Goal: Task Accomplishment & Management: Manage account settings

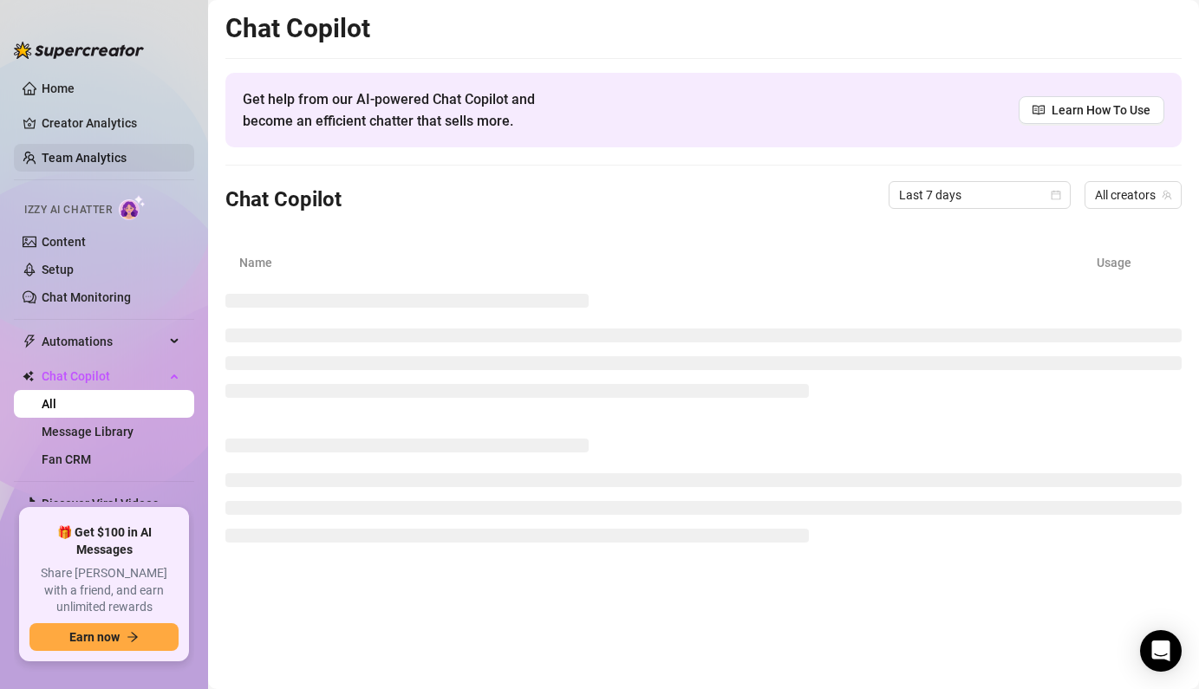
click at [83, 156] on link "Team Analytics" at bounding box center [84, 158] width 85 height 14
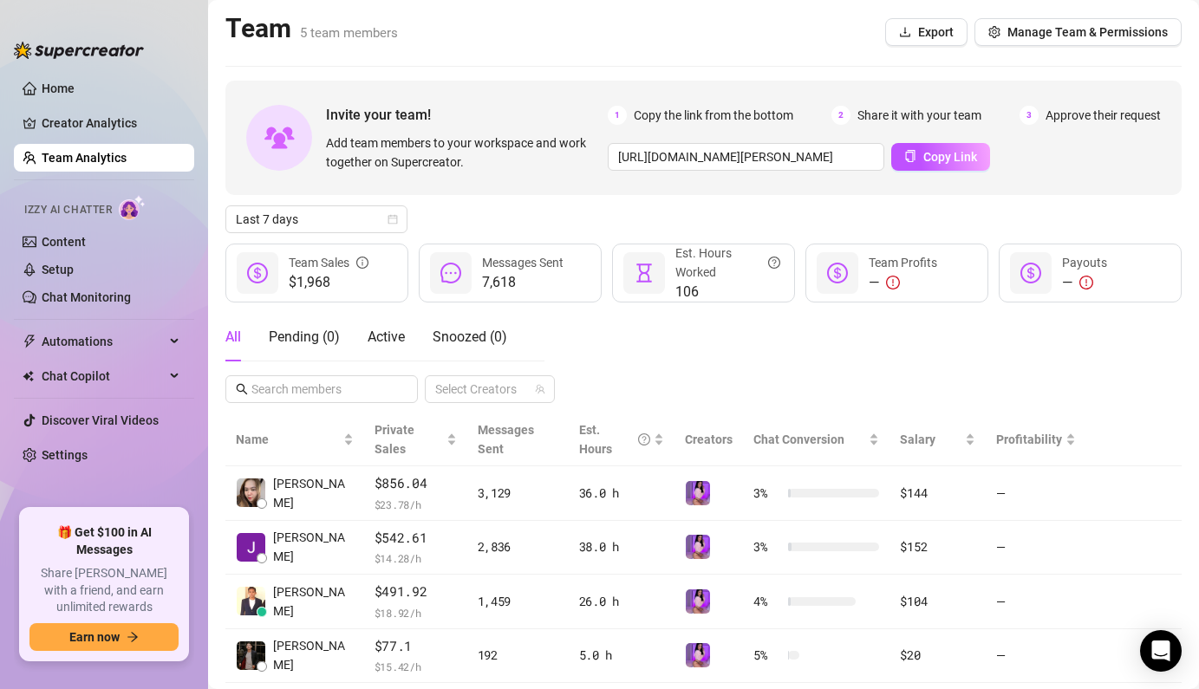
click at [584, 335] on div "All Pending ( 0 ) Active Snoozed ( 0 ) Select Creators" at bounding box center [703, 358] width 956 height 90
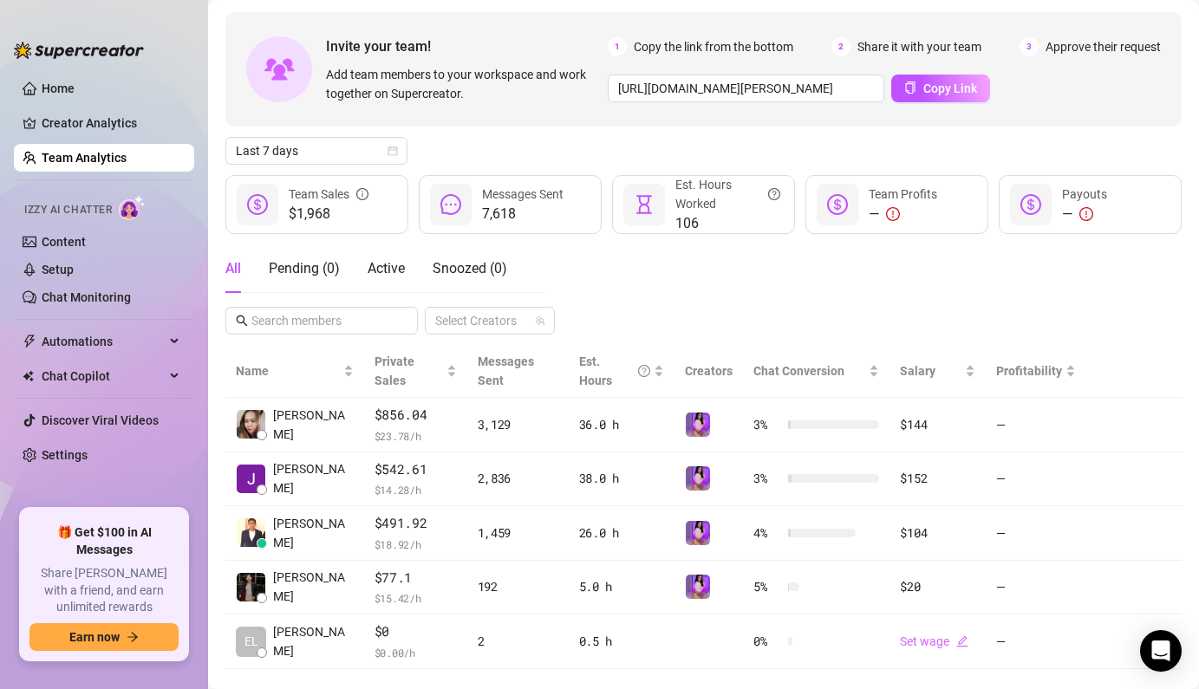
scroll to position [69, 0]
click at [722, 273] on div "All Pending ( 0 ) Active Snoozed ( 0 ) Select Creators" at bounding box center [703, 289] width 956 height 90
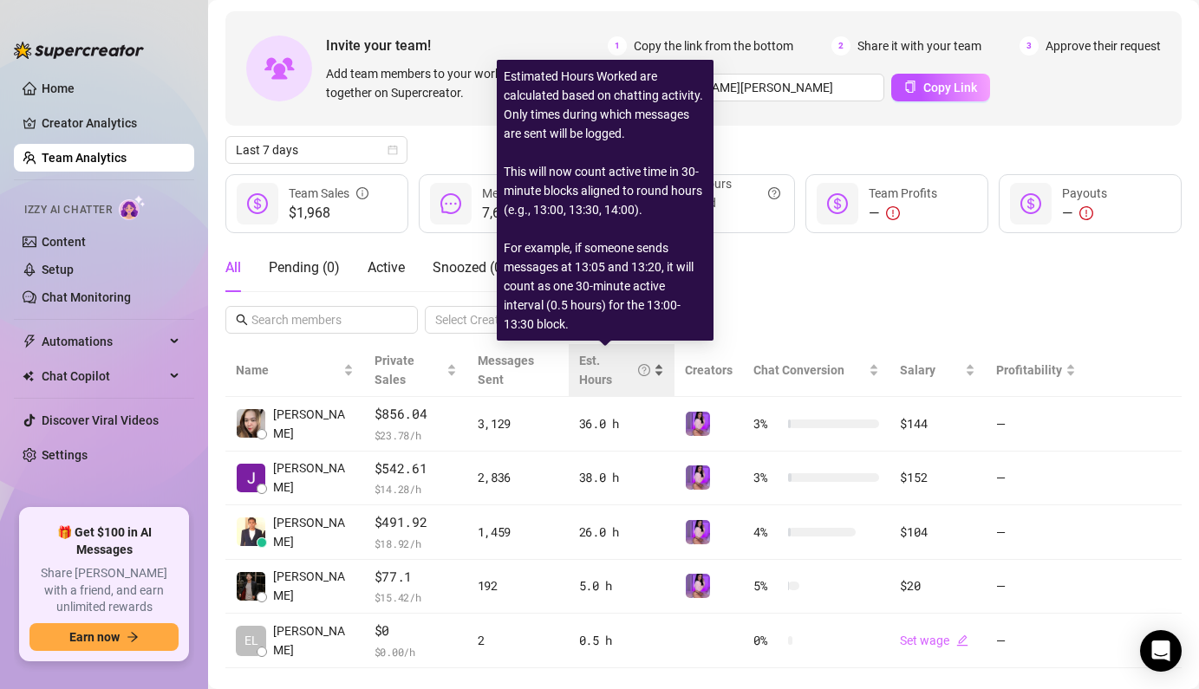
click at [638, 364] on icon "question-circle" at bounding box center [644, 370] width 12 height 12
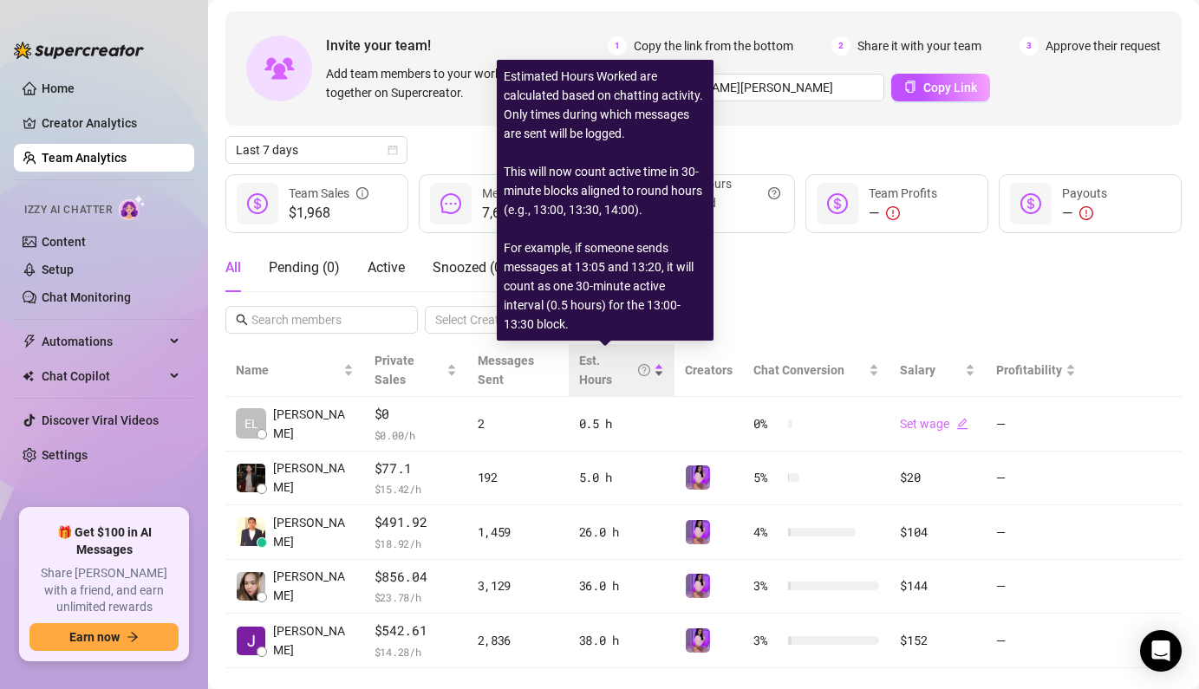
click at [642, 367] on icon "question-circle" at bounding box center [644, 370] width 4 height 7
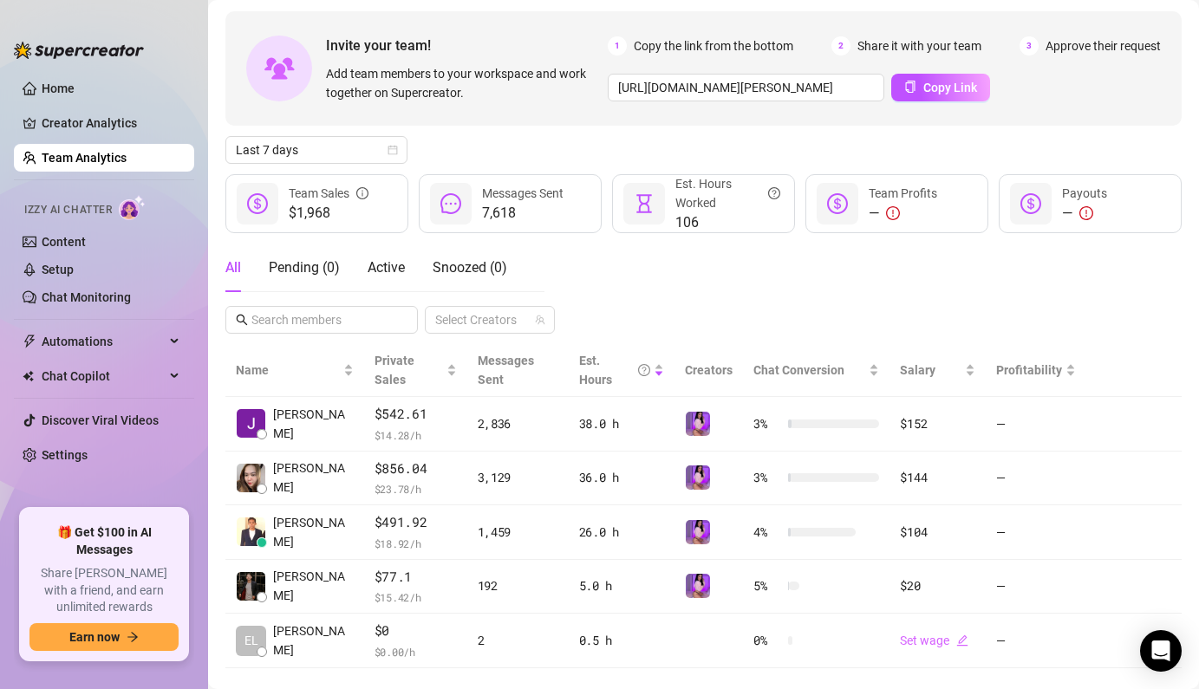
click at [785, 296] on div "All Pending ( 0 ) Active Snoozed ( 0 ) Select Creators" at bounding box center [703, 289] width 956 height 90
click at [393, 150] on icon "calendar" at bounding box center [392, 150] width 10 height 10
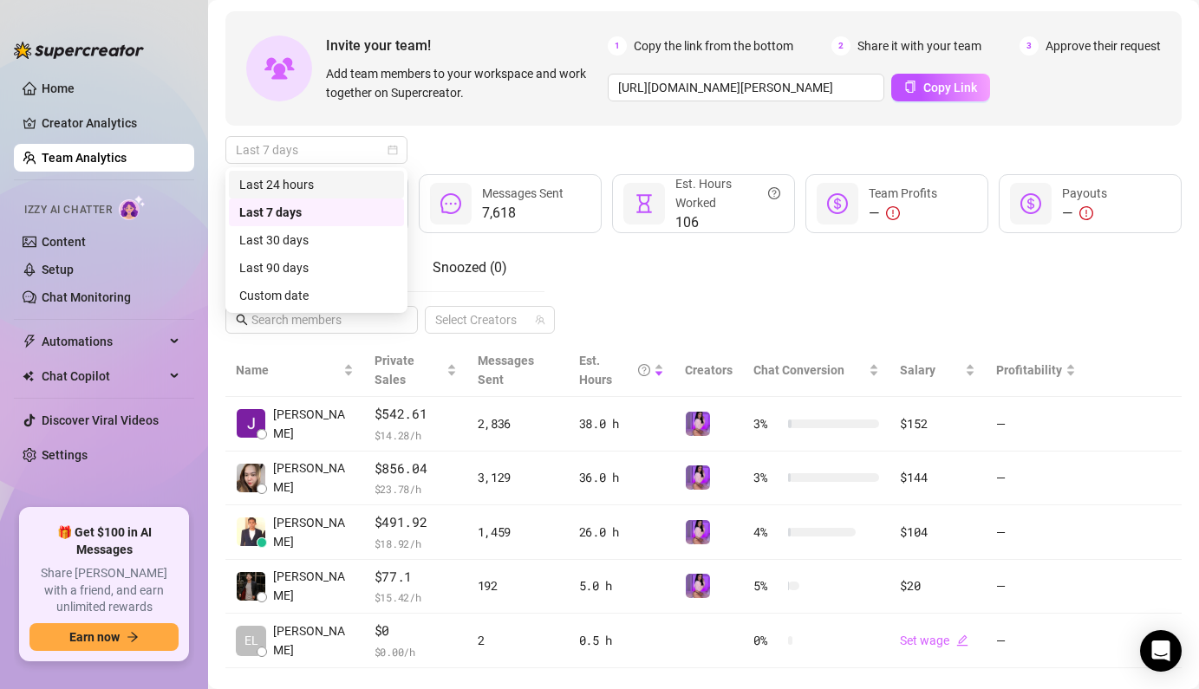
click at [336, 184] on div "Last 24 hours" at bounding box center [316, 184] width 154 height 19
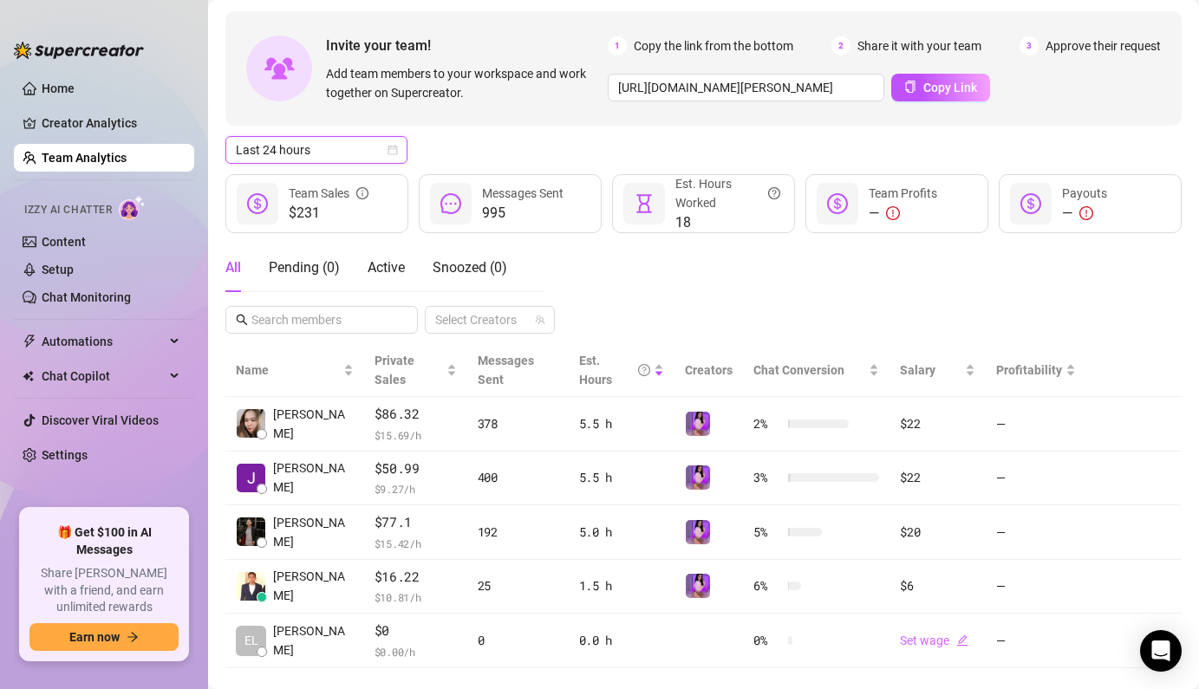
click at [393, 149] on icon "calendar" at bounding box center [392, 150] width 10 height 10
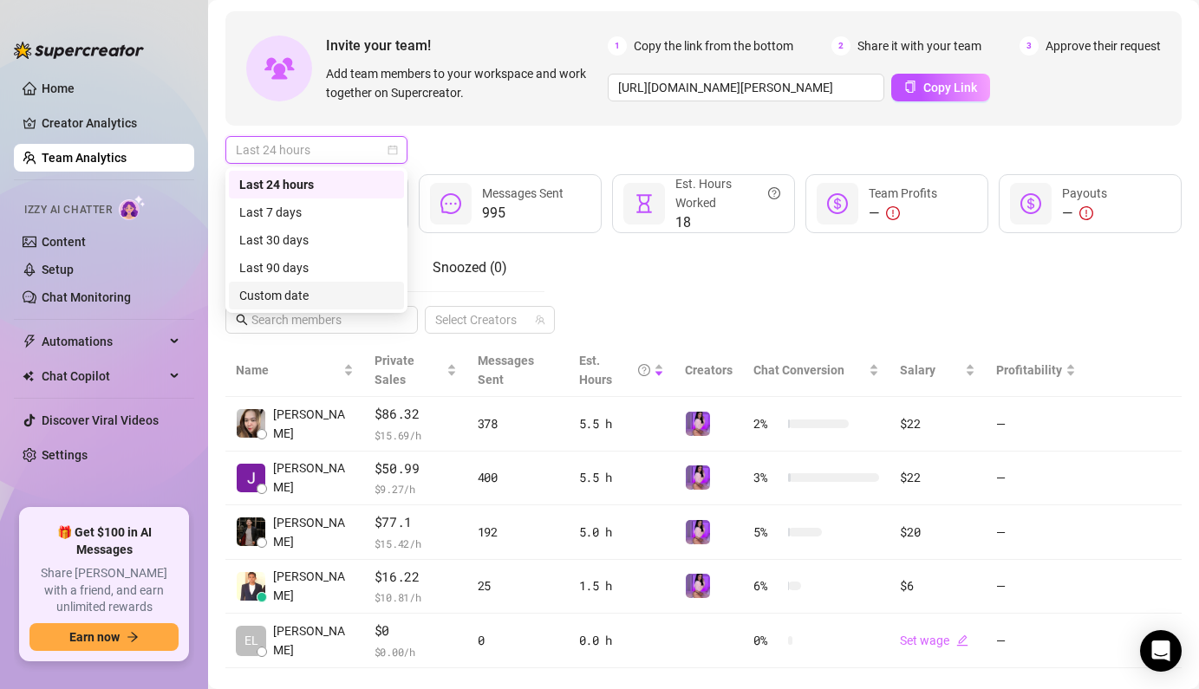
click at [300, 296] on div "Custom date" at bounding box center [316, 295] width 154 height 19
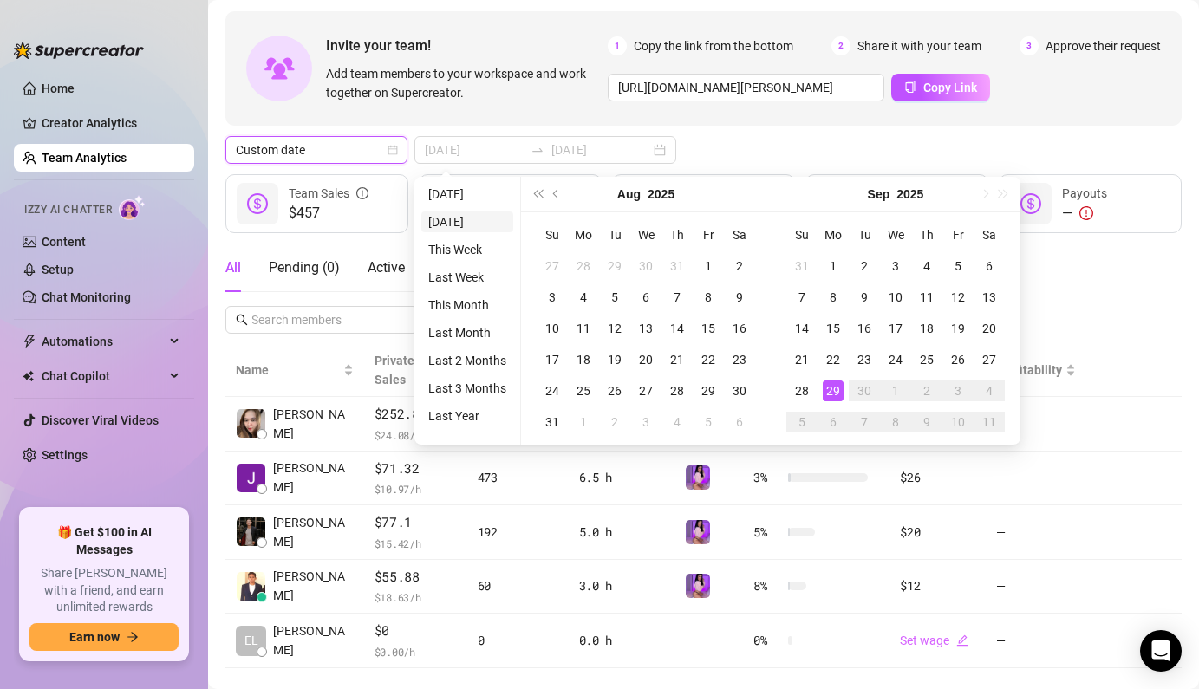
type input "[DATE]"
click at [453, 194] on li "[DATE]" at bounding box center [467, 194] width 92 height 21
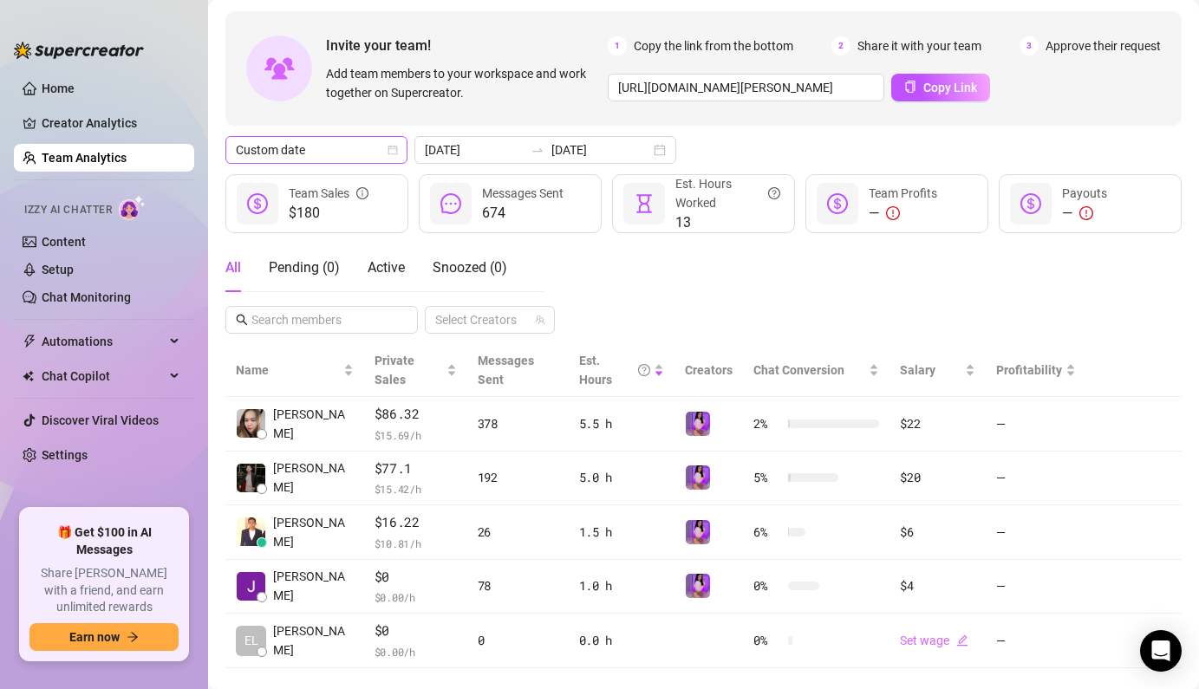
click at [337, 154] on span "Custom date" at bounding box center [316, 150] width 161 height 26
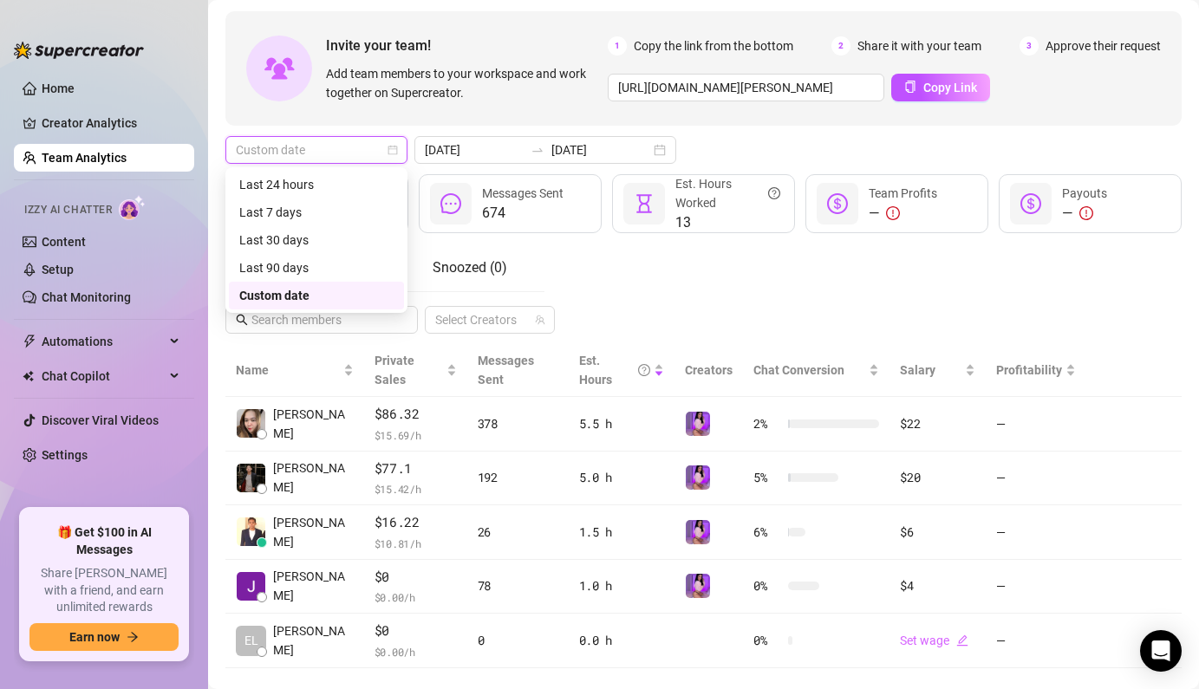
click at [299, 302] on div "Custom date" at bounding box center [316, 295] width 154 height 19
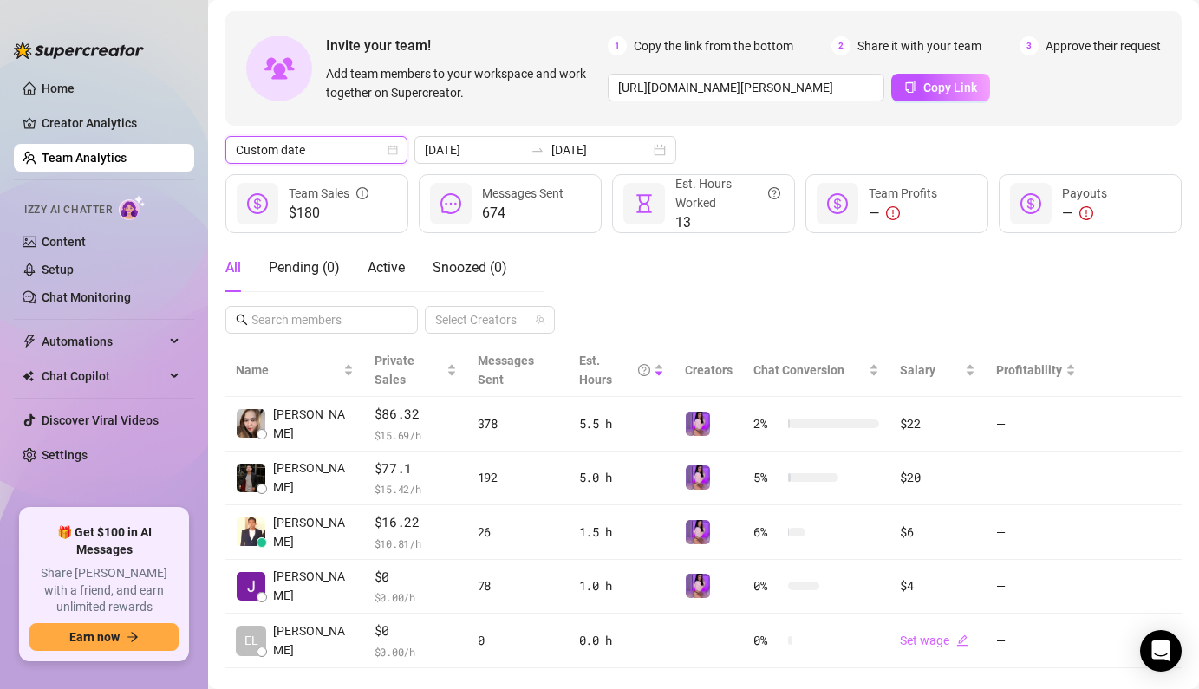
click at [393, 145] on icon "calendar" at bounding box center [392, 150] width 10 height 10
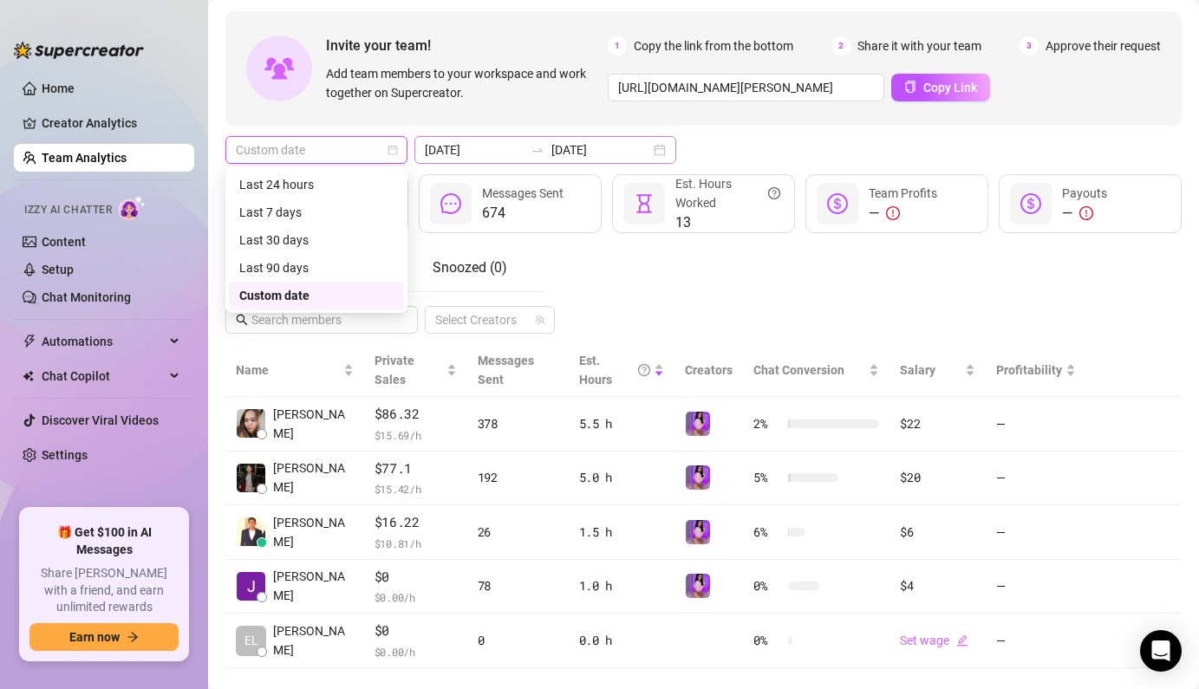
click at [623, 151] on div "[DATE] [DATE]" at bounding box center [545, 150] width 262 height 28
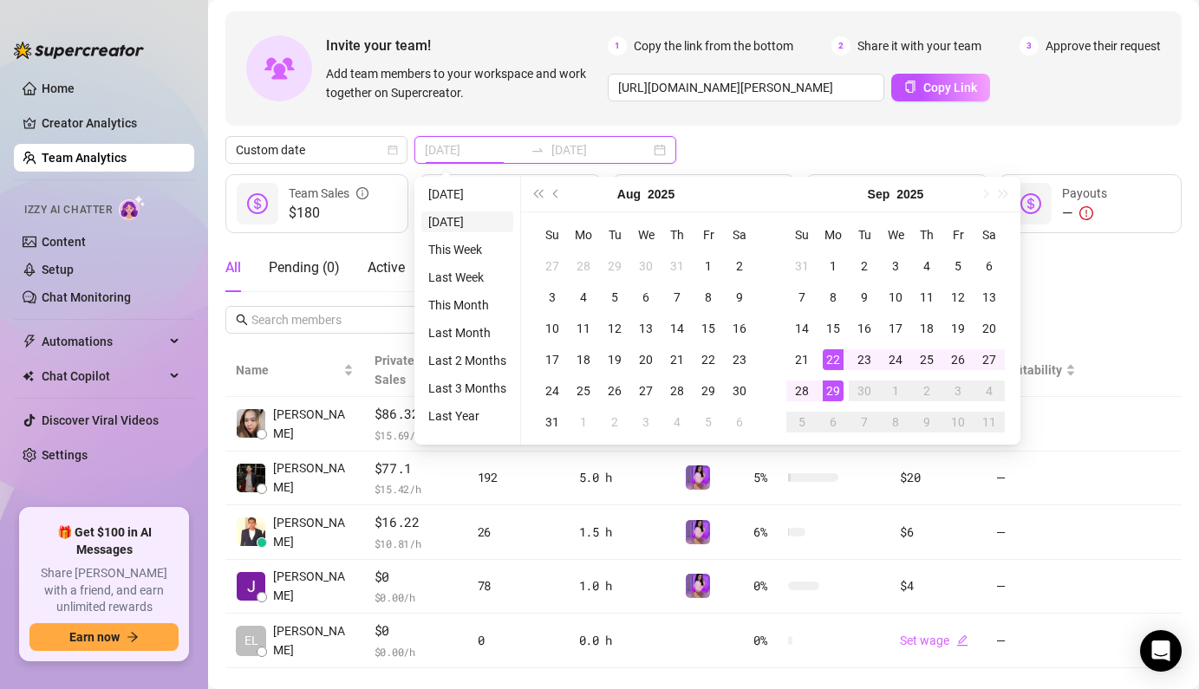
type input "[DATE]"
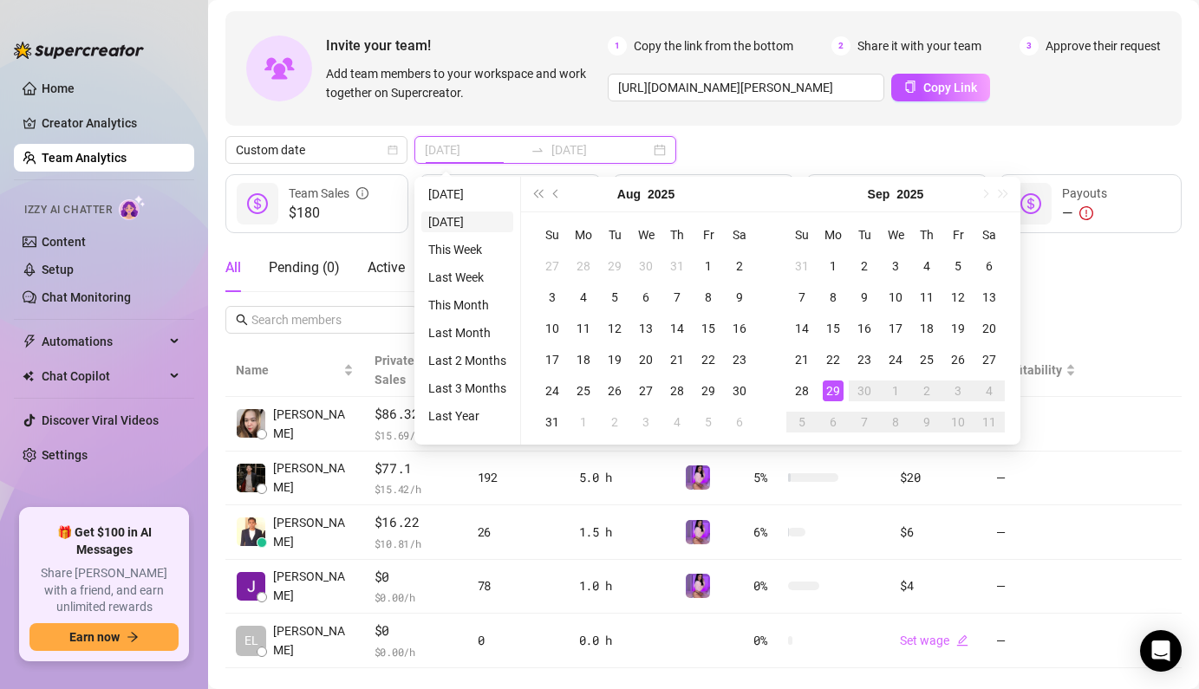
type input "[DATE]"
click at [458, 221] on li "[DATE]" at bounding box center [467, 221] width 92 height 21
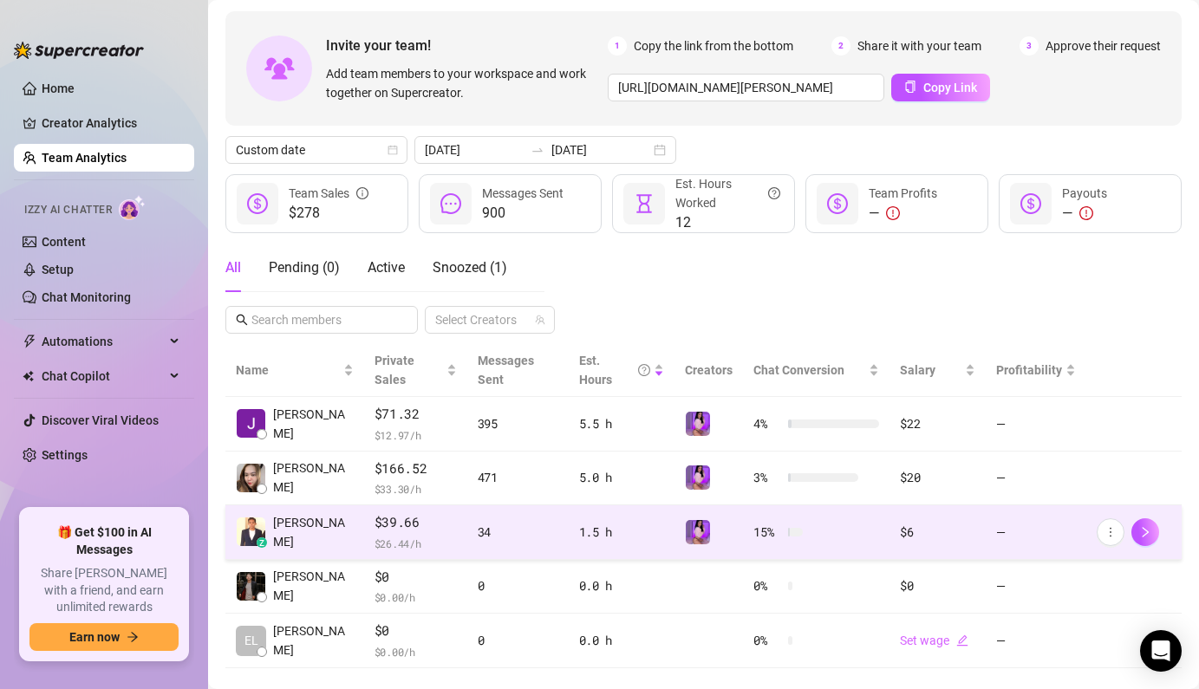
click at [374, 512] on span "$39.66" at bounding box center [415, 522] width 82 height 21
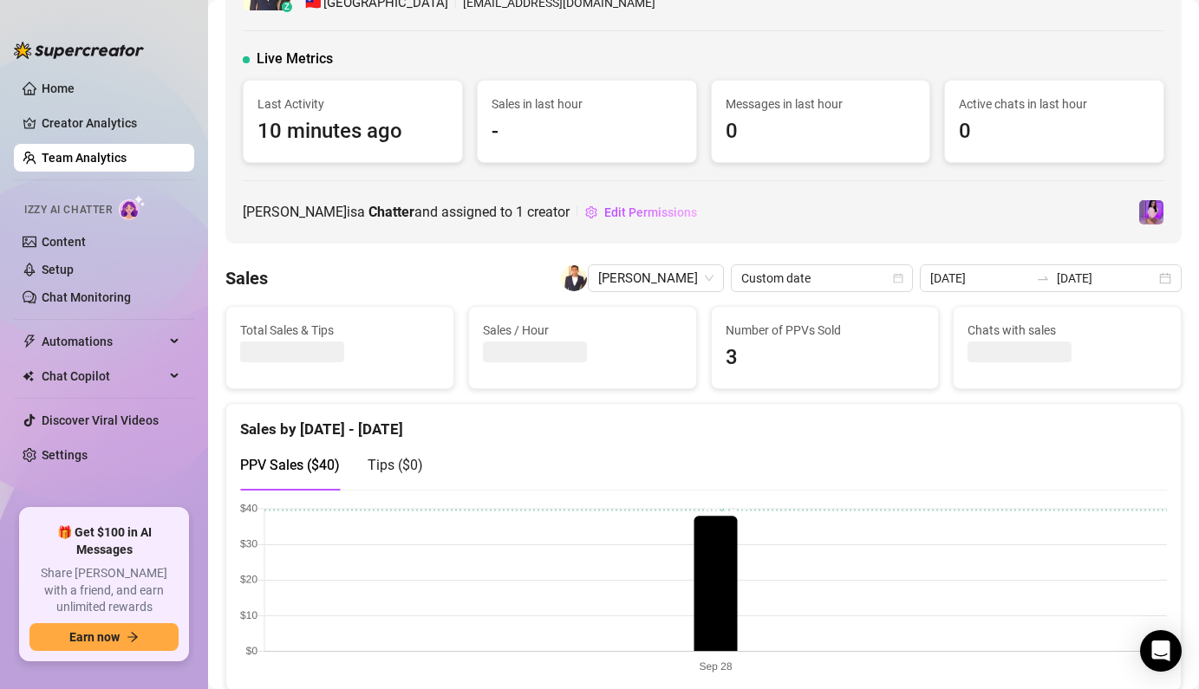
click at [536, 411] on div "Sales by [DATE] - [DATE]" at bounding box center [703, 422] width 926 height 37
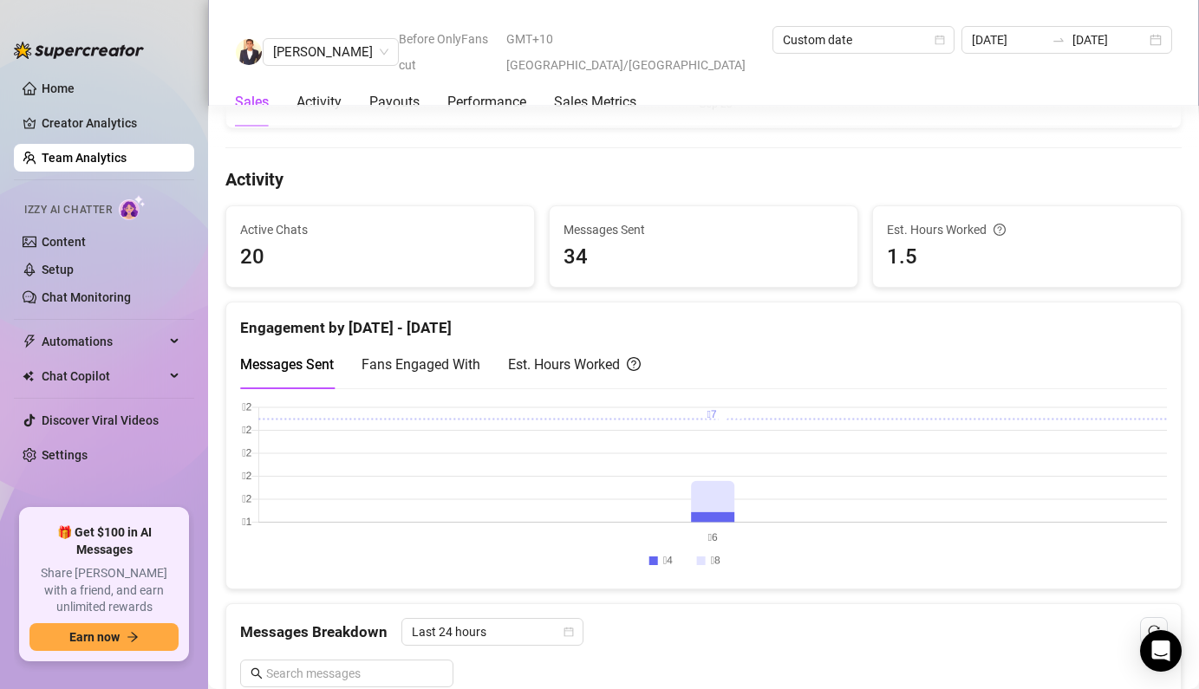
scroll to position [659, 0]
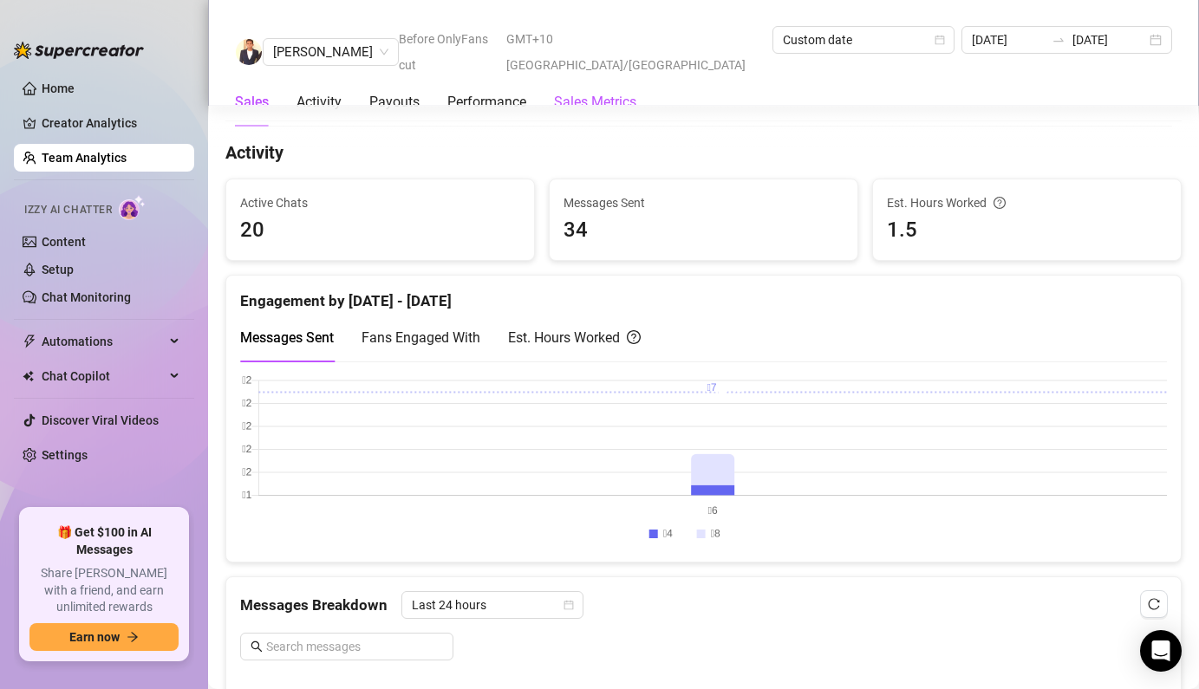
click at [607, 92] on Metrics "Sales Metrics" at bounding box center [595, 102] width 82 height 21
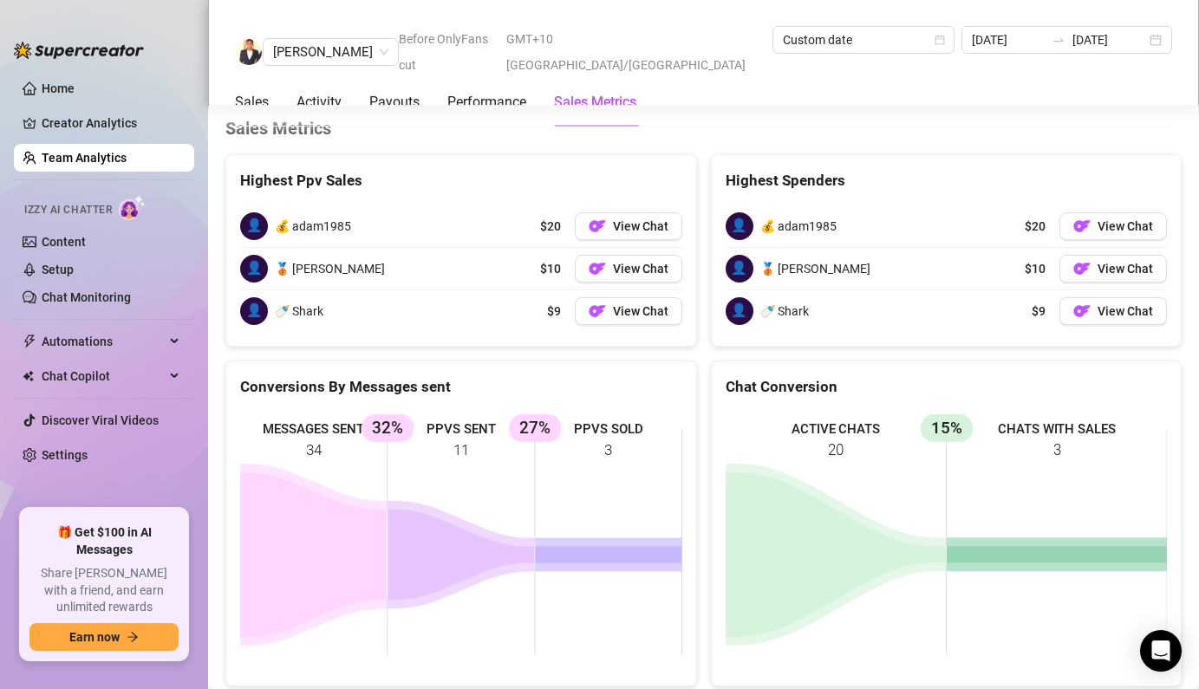
scroll to position [2672, 0]
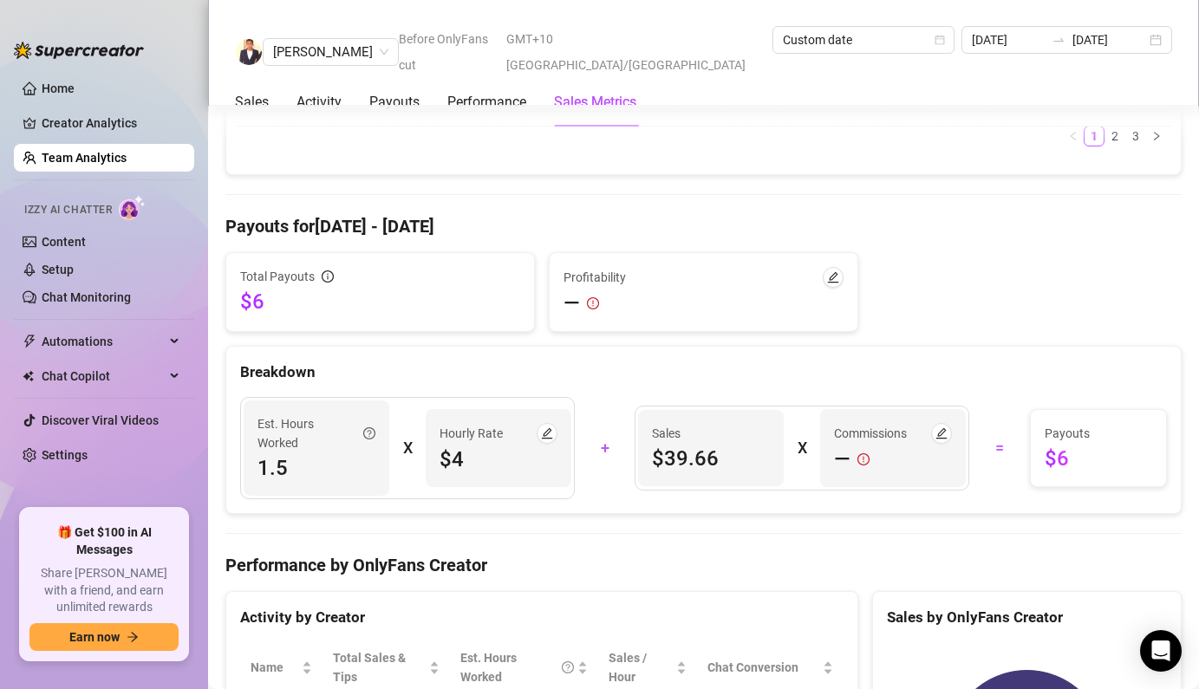
scroll to position [1861, 0]
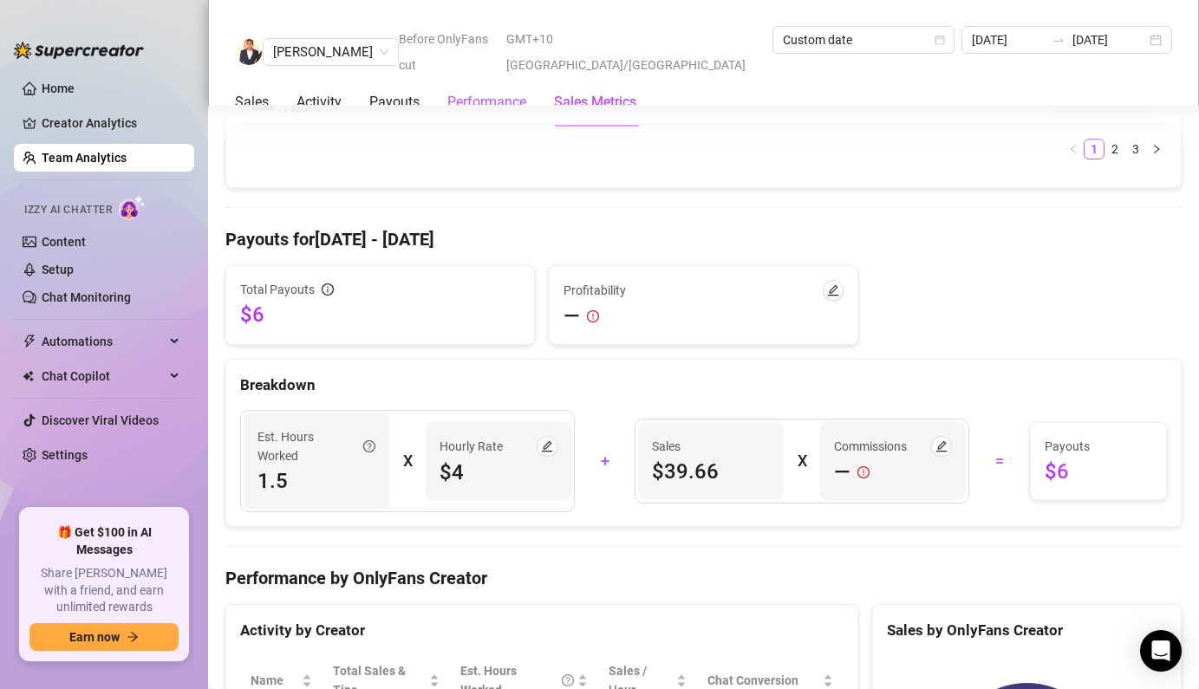
click at [495, 92] on div "Performance" at bounding box center [486, 102] width 79 height 21
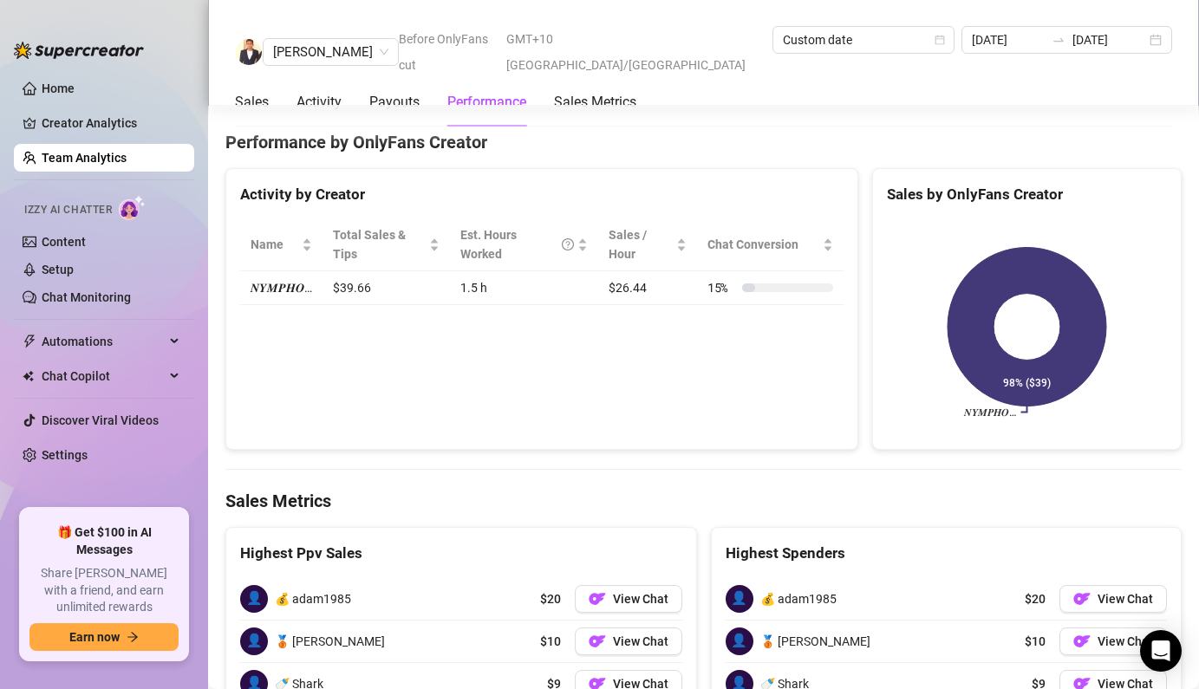
scroll to position [2312, 0]
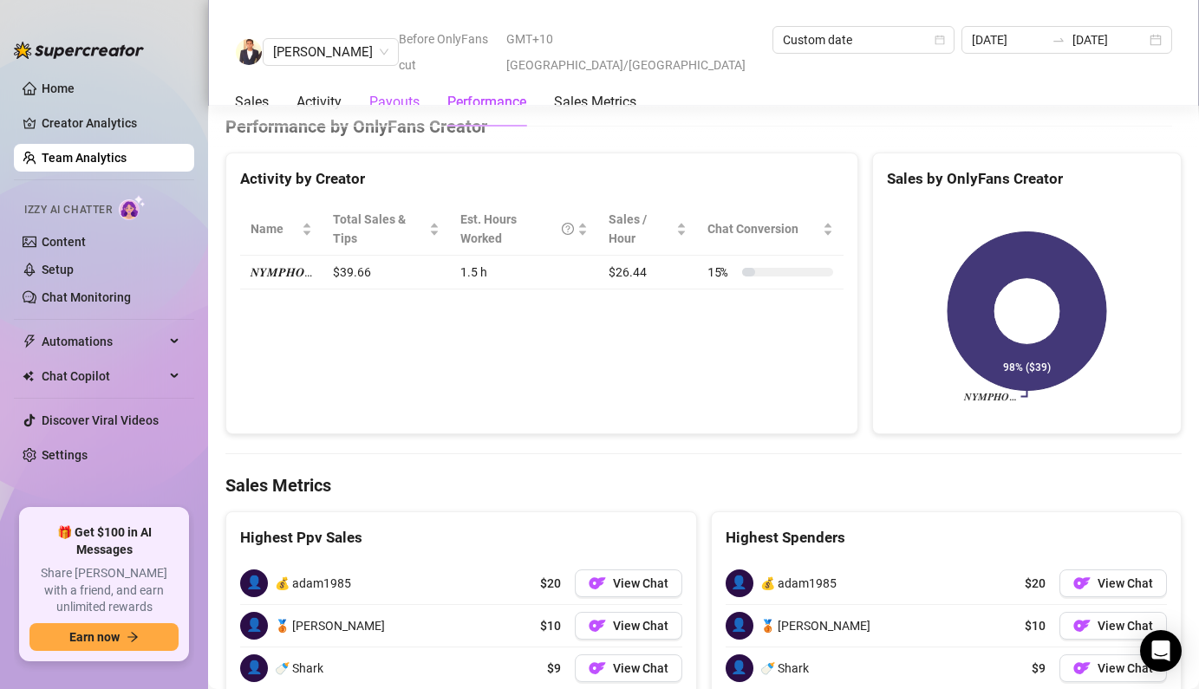
click at [391, 92] on div "Payouts" at bounding box center [394, 102] width 50 height 21
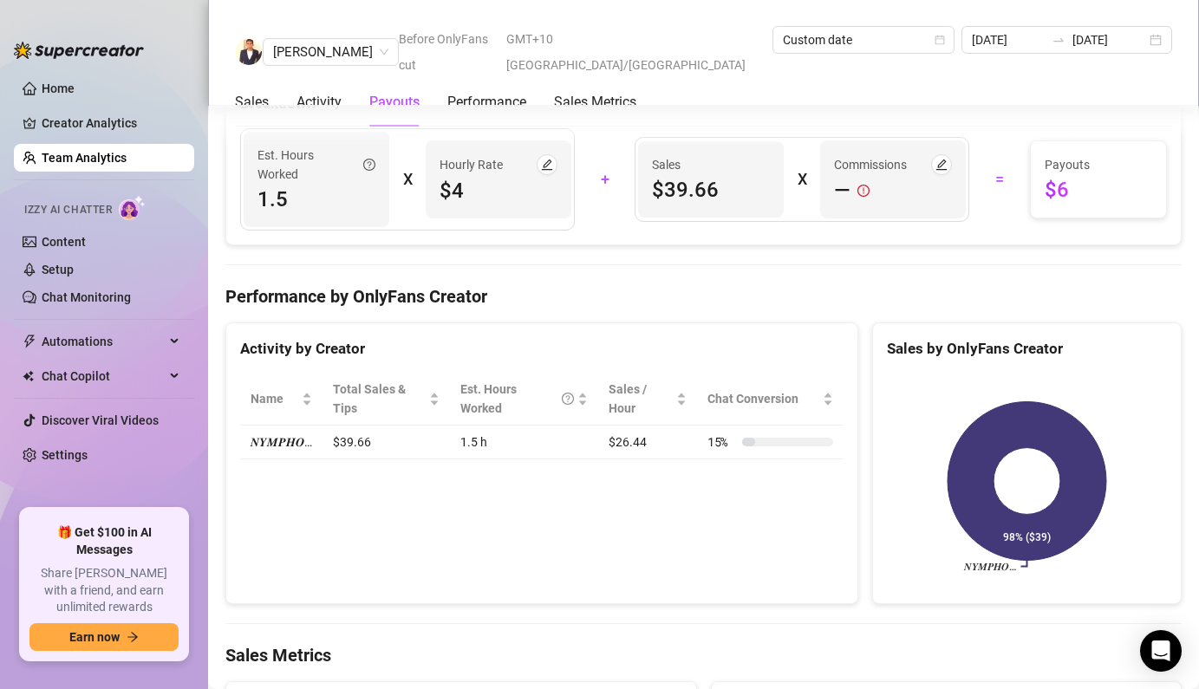
scroll to position [1973, 0]
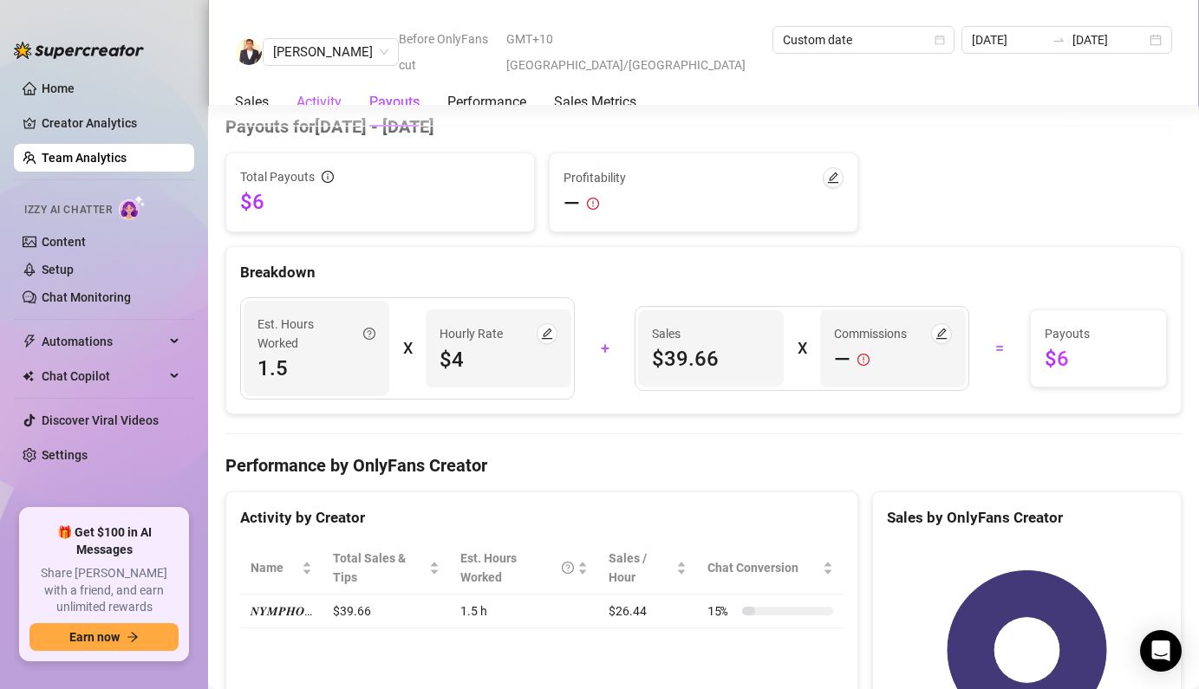
click at [321, 92] on div "Activity" at bounding box center [318, 102] width 45 height 21
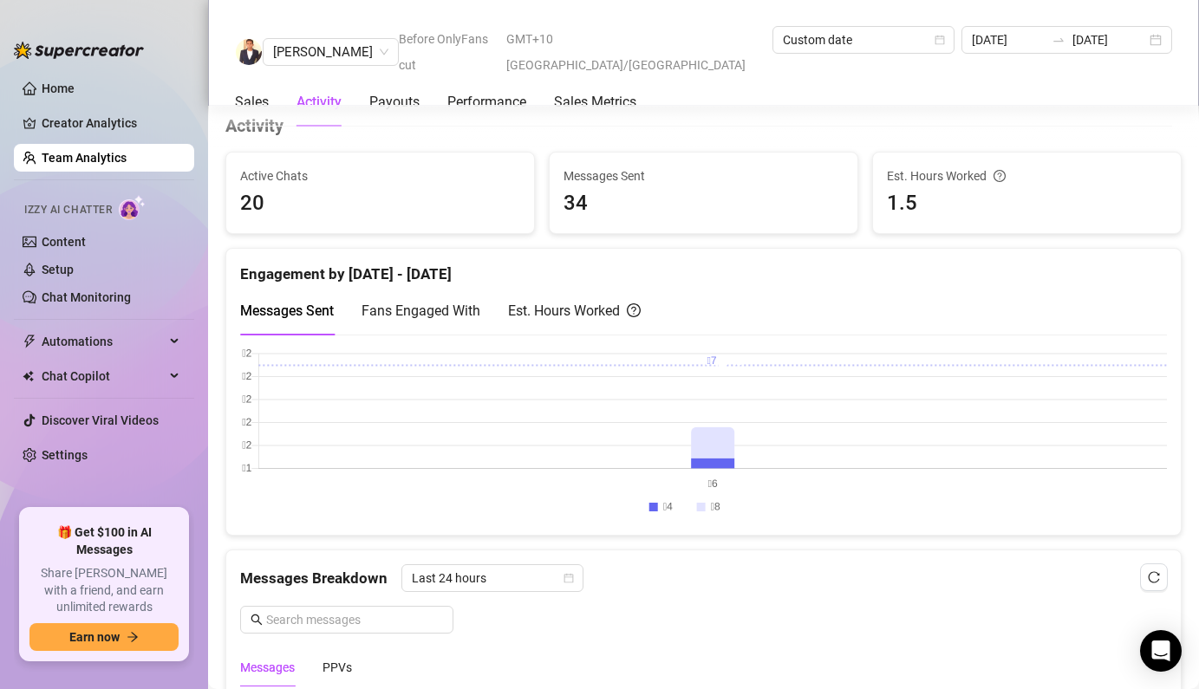
scroll to position [685, 0]
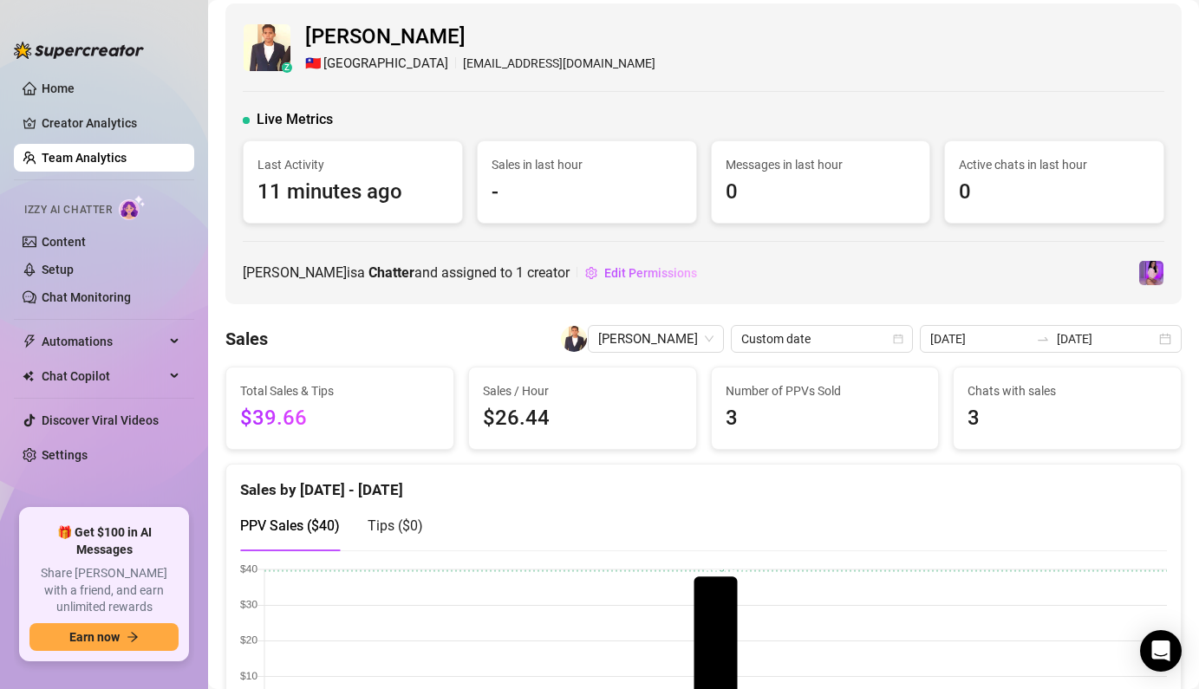
scroll to position [0, 0]
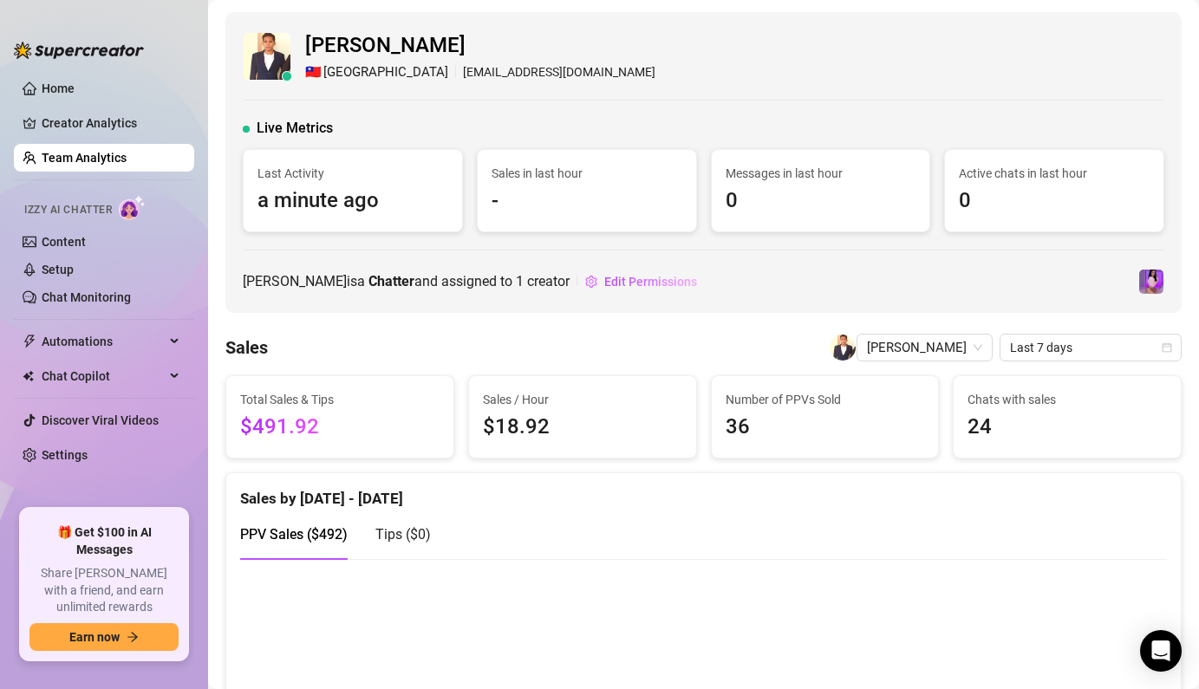
click at [315, 335] on div "Sales [PERSON_NAME] Last 7 days" at bounding box center [703, 348] width 956 height 28
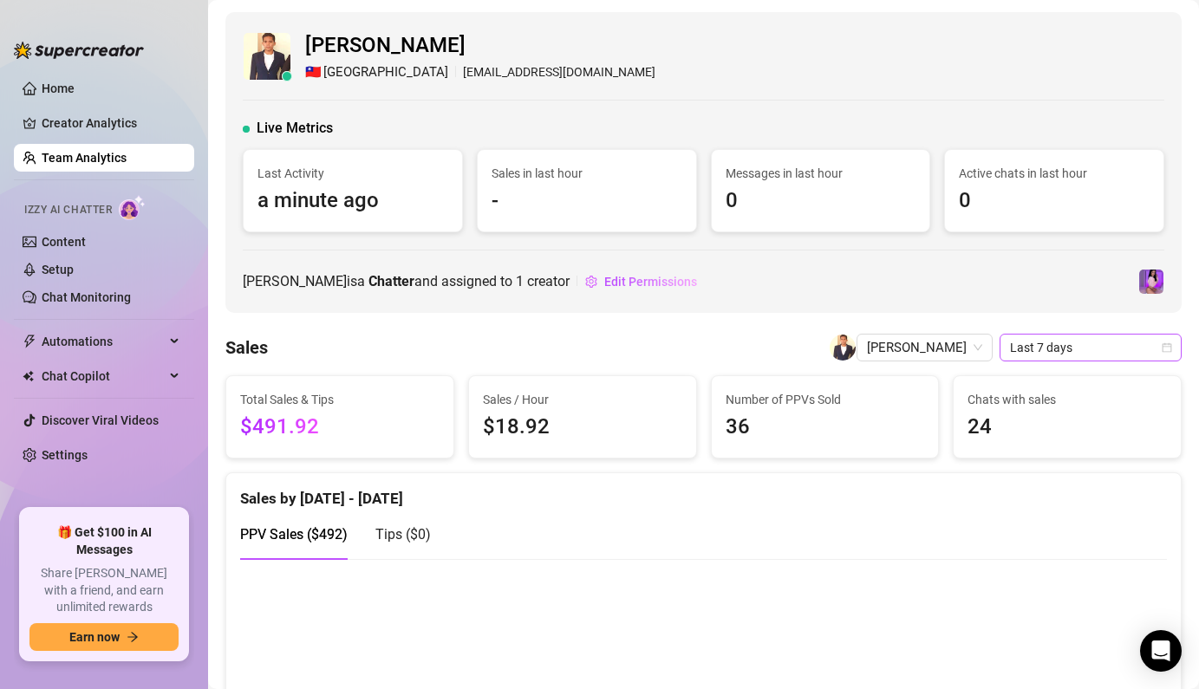
click at [1169, 349] on icon "calendar" at bounding box center [1166, 347] width 10 height 10
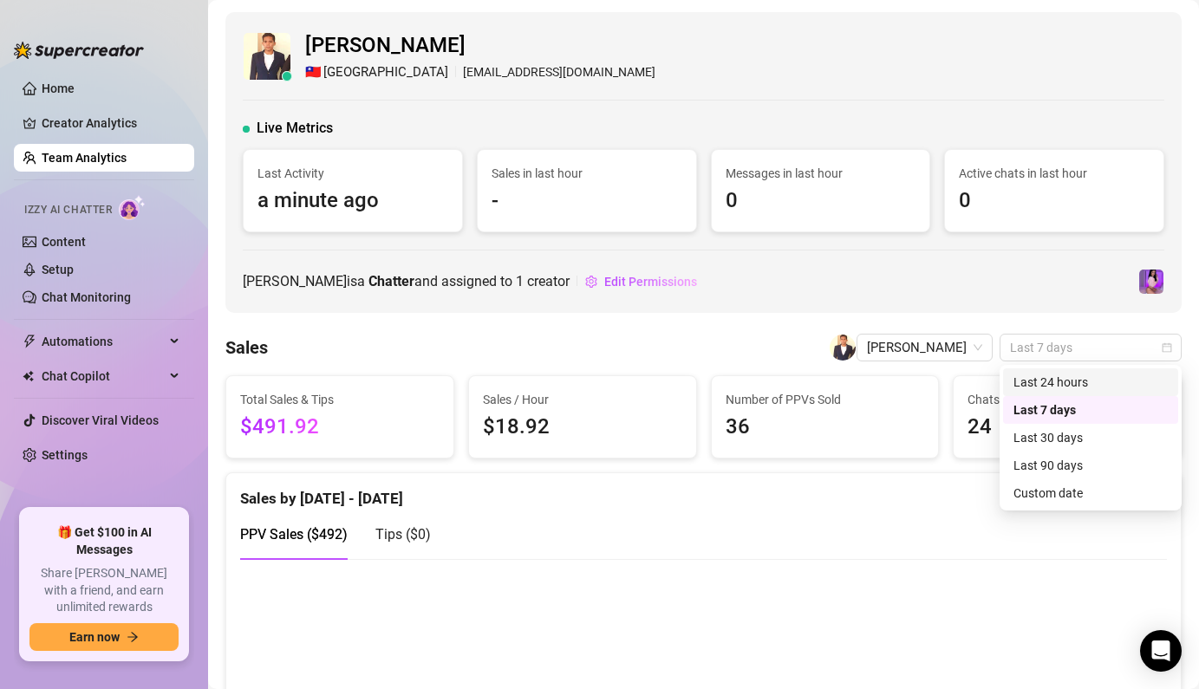
click at [1057, 383] on div "Last 24 hours" at bounding box center [1090, 382] width 154 height 19
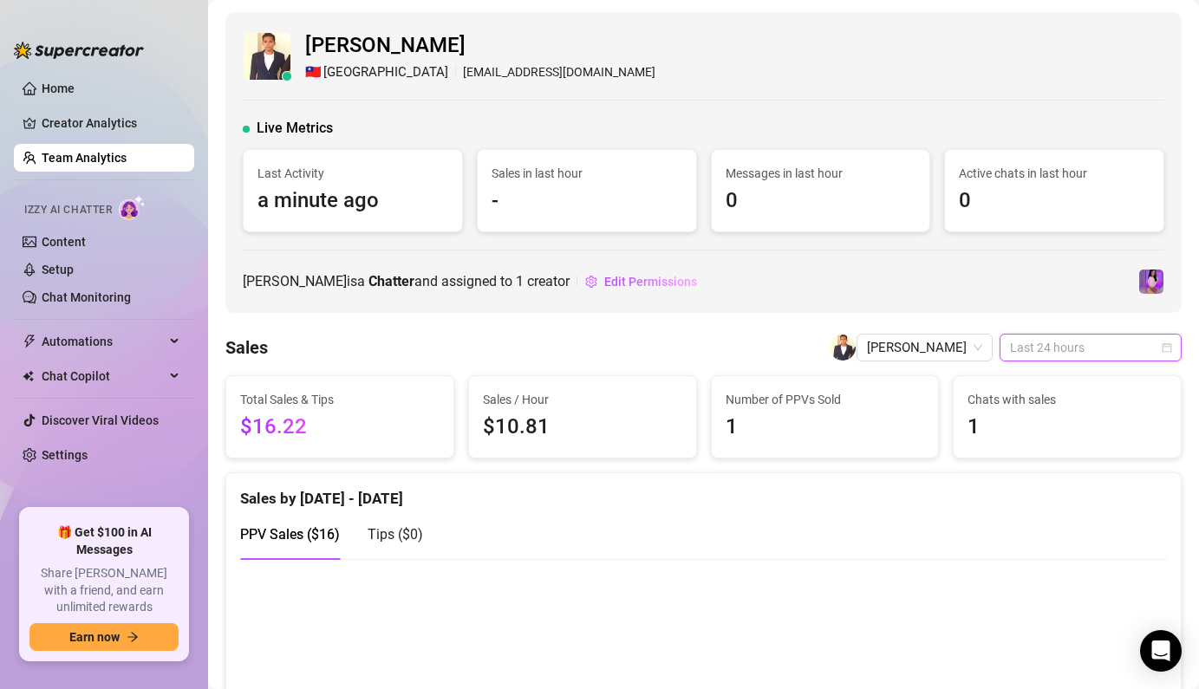
scroll to position [35, 0]
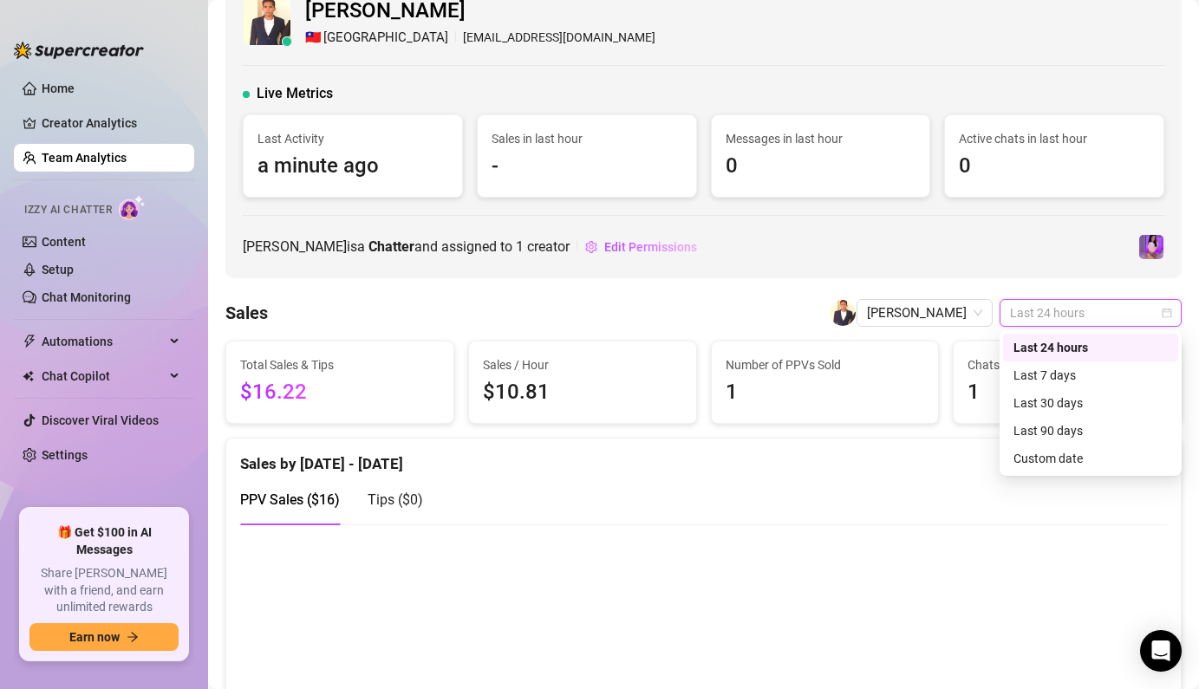
click at [1073, 346] on div "Last 24 hours" at bounding box center [1090, 347] width 154 height 19
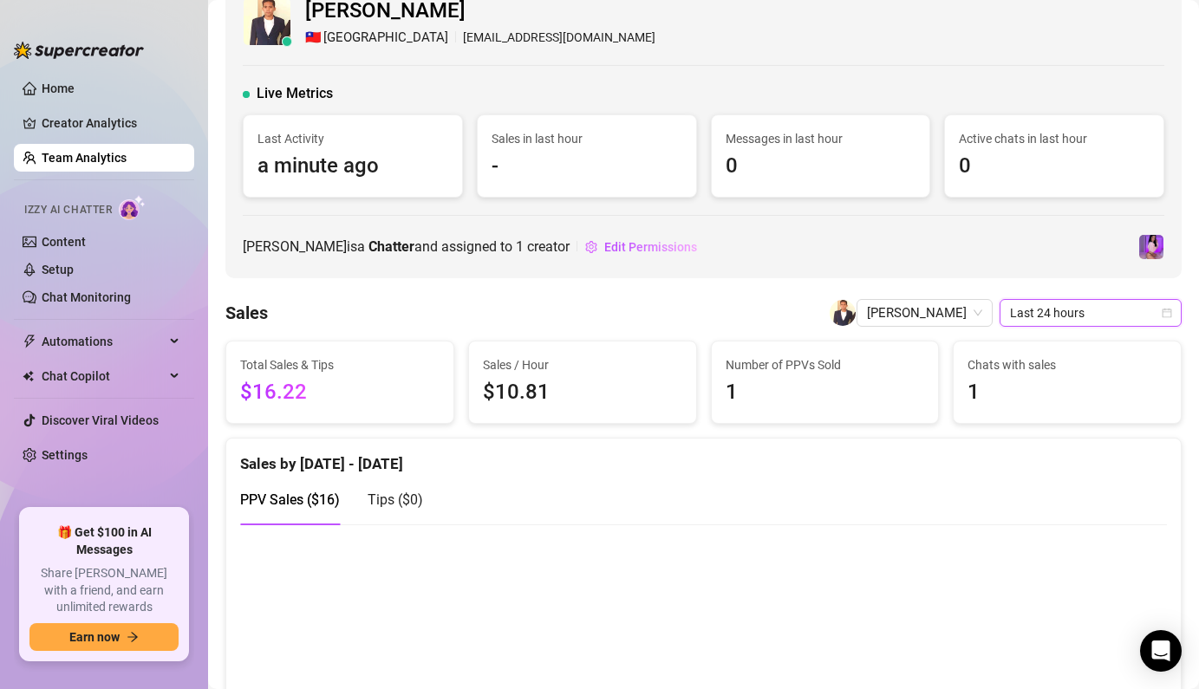
click at [657, 311] on div "Sales [PERSON_NAME] Last 24 hours Last 24 hours" at bounding box center [703, 313] width 956 height 28
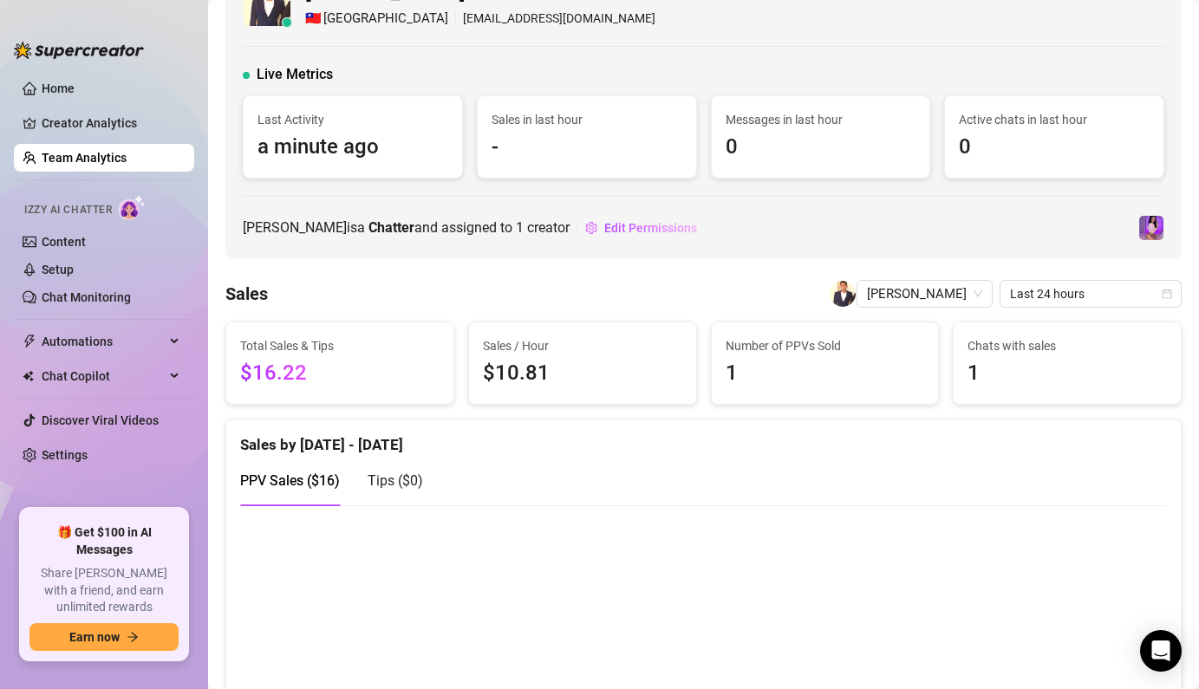
scroll to position [0, 0]
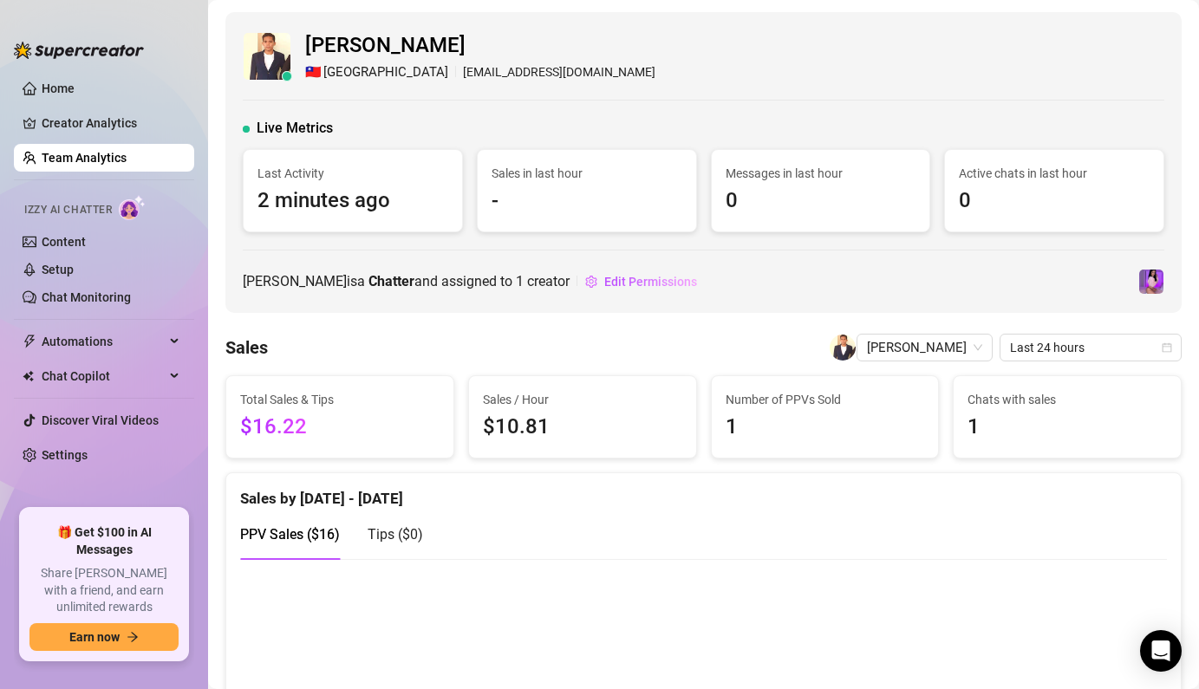
click at [101, 161] on link "Team Analytics" at bounding box center [84, 158] width 85 height 14
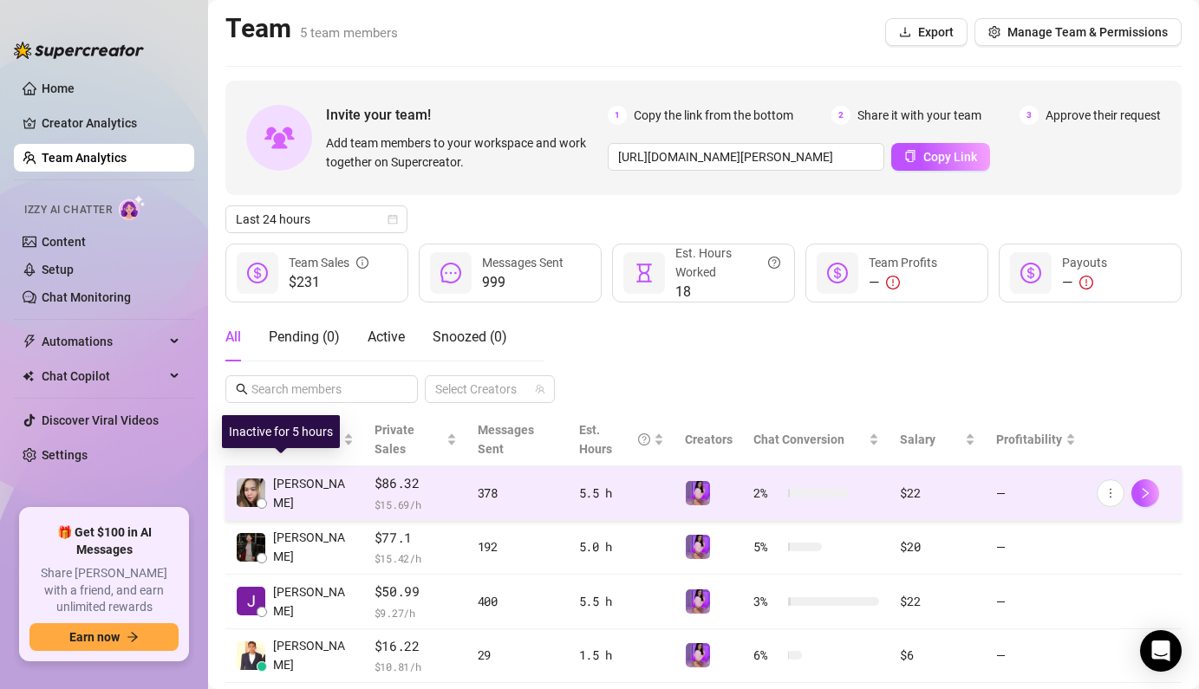
click at [306, 476] on span "[PERSON_NAME]" at bounding box center [313, 493] width 81 height 38
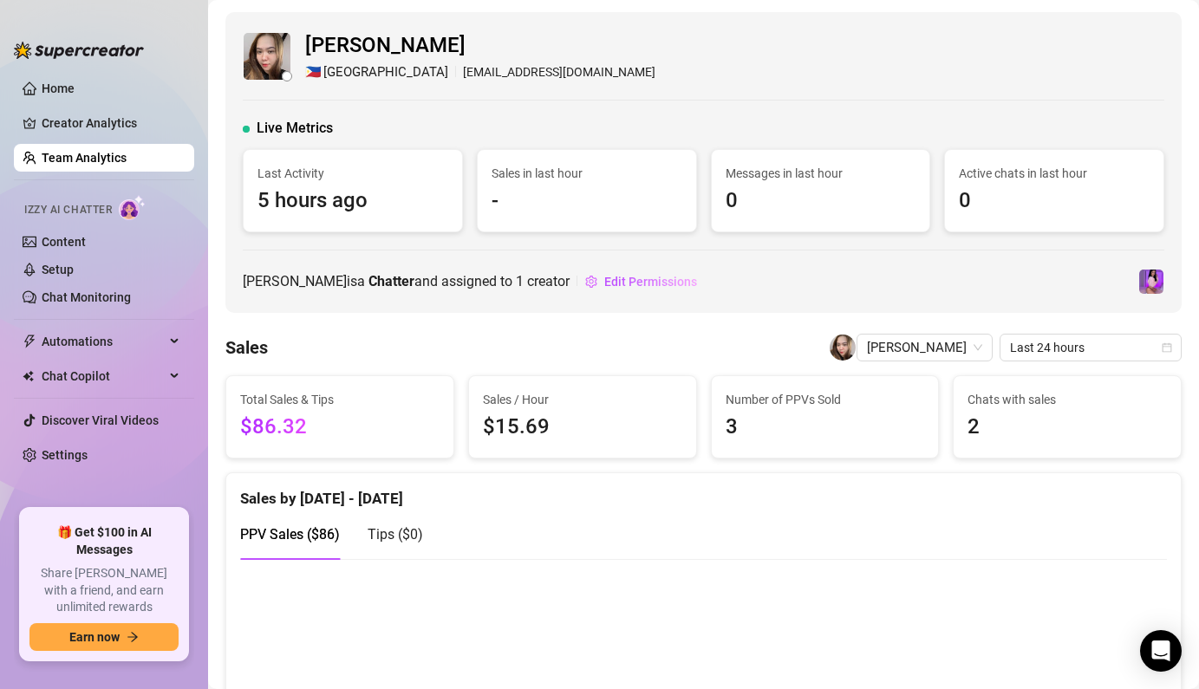
click at [107, 158] on link "Team Analytics" at bounding box center [84, 158] width 85 height 14
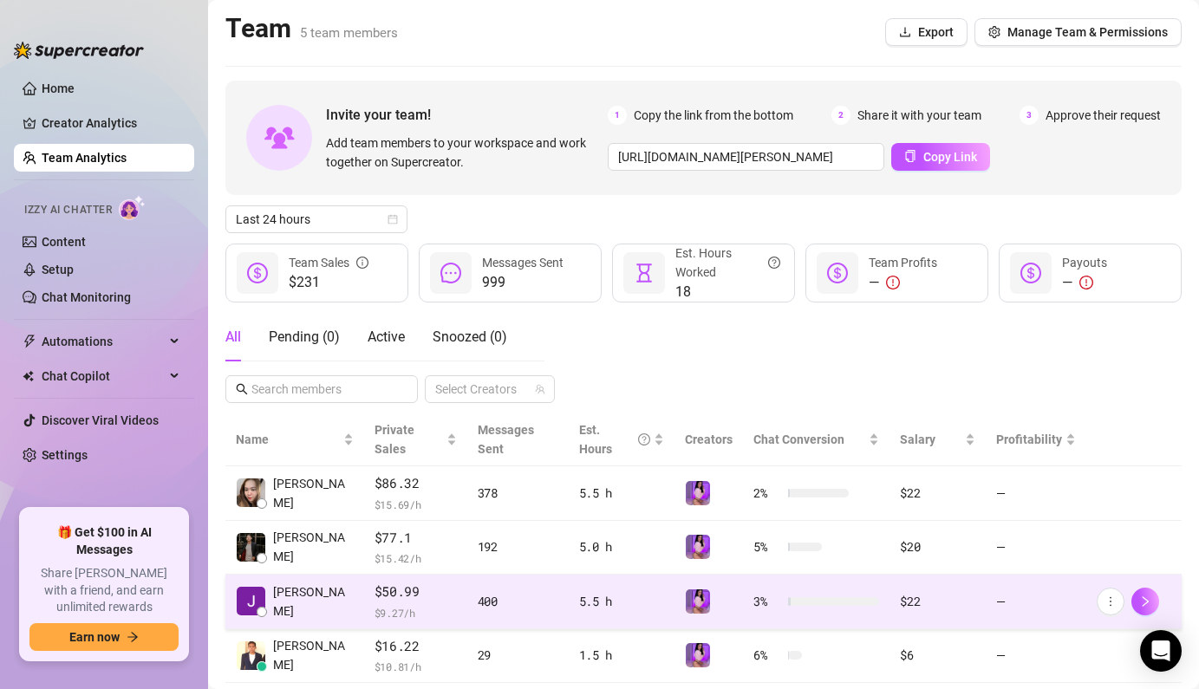
click at [406, 582] on span "$50.99" at bounding box center [415, 592] width 82 height 21
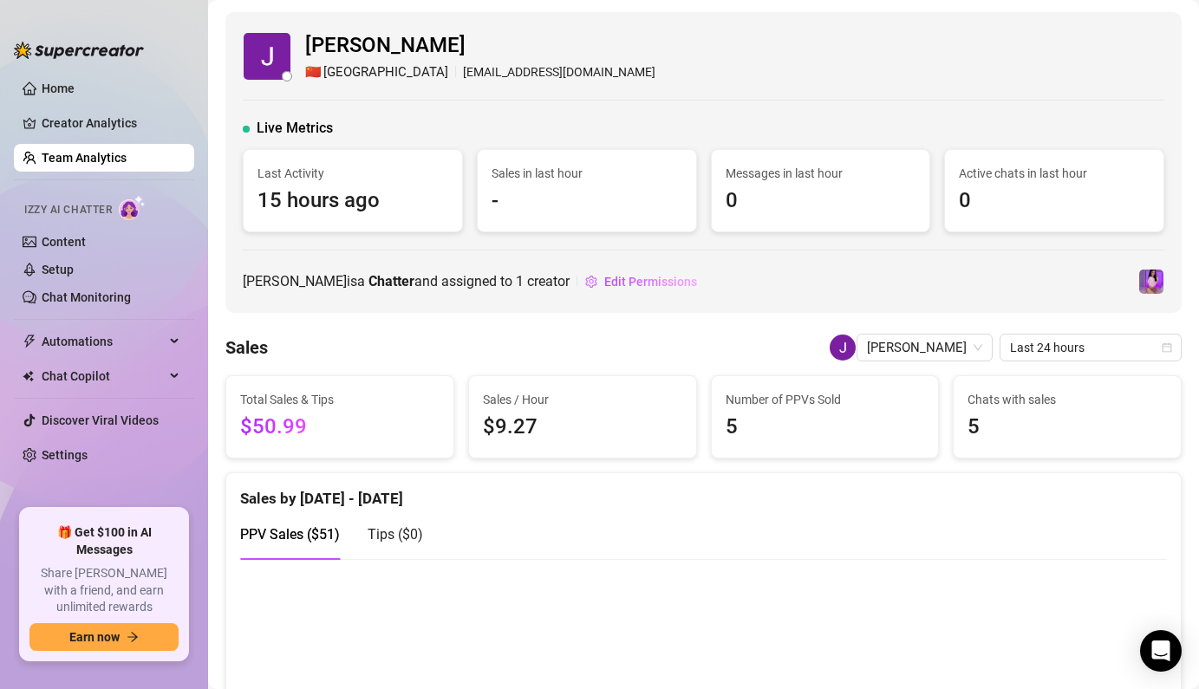
click at [427, 336] on div "Sales Joezen Esperacion Last 24 hours" at bounding box center [703, 348] width 956 height 28
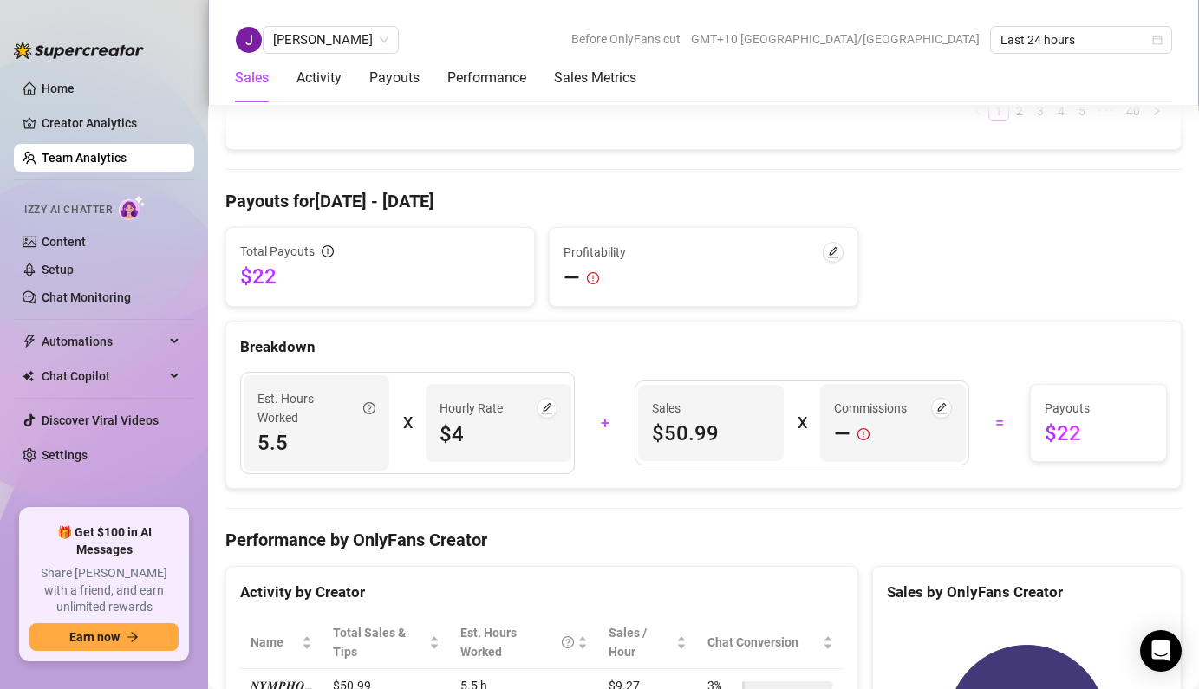
scroll to position [1907, 0]
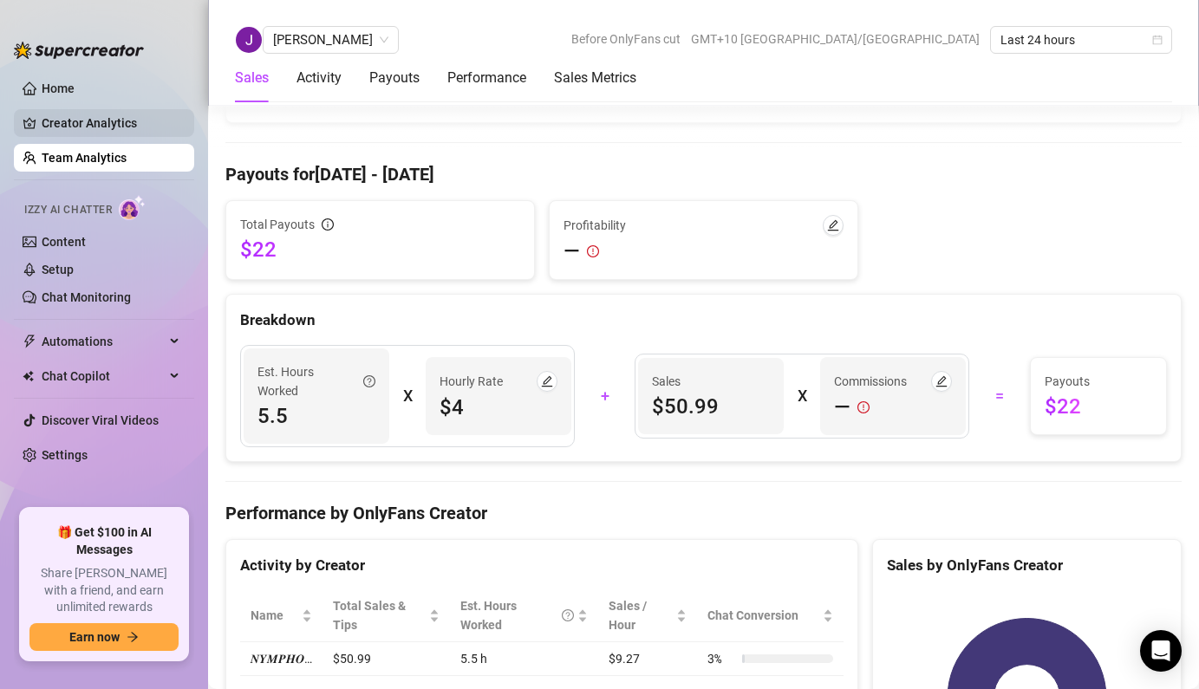
click at [107, 114] on link "Creator Analytics" at bounding box center [111, 123] width 139 height 28
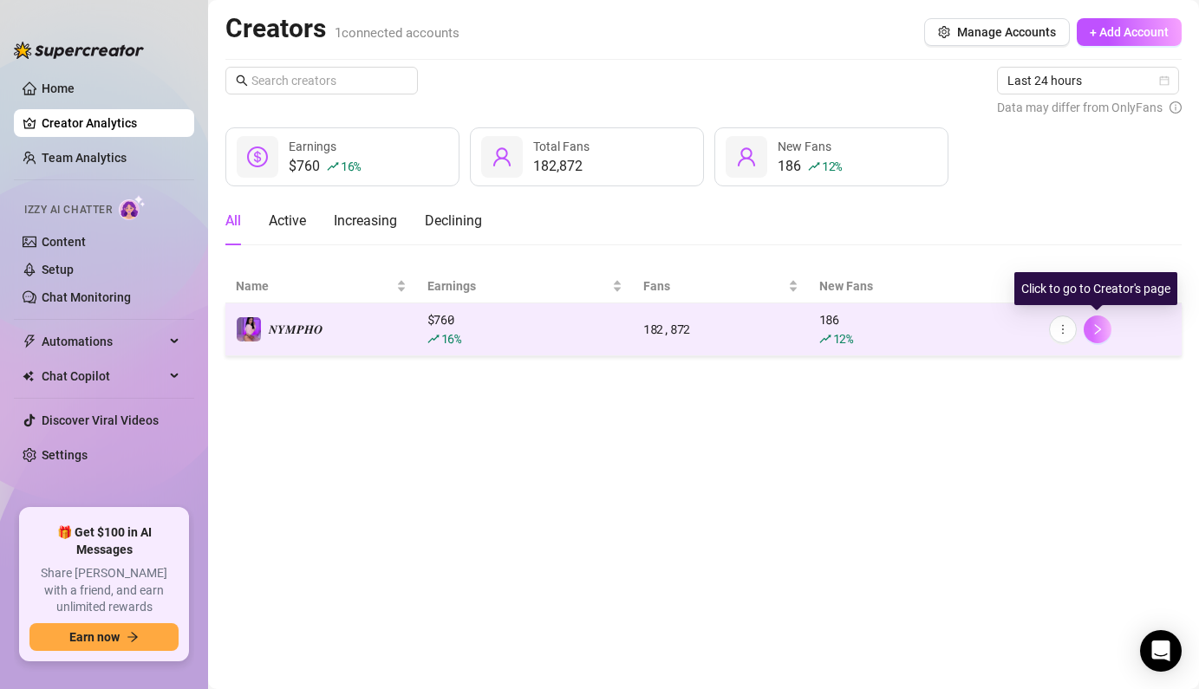
click at [1097, 333] on icon "right" at bounding box center [1097, 329] width 12 height 12
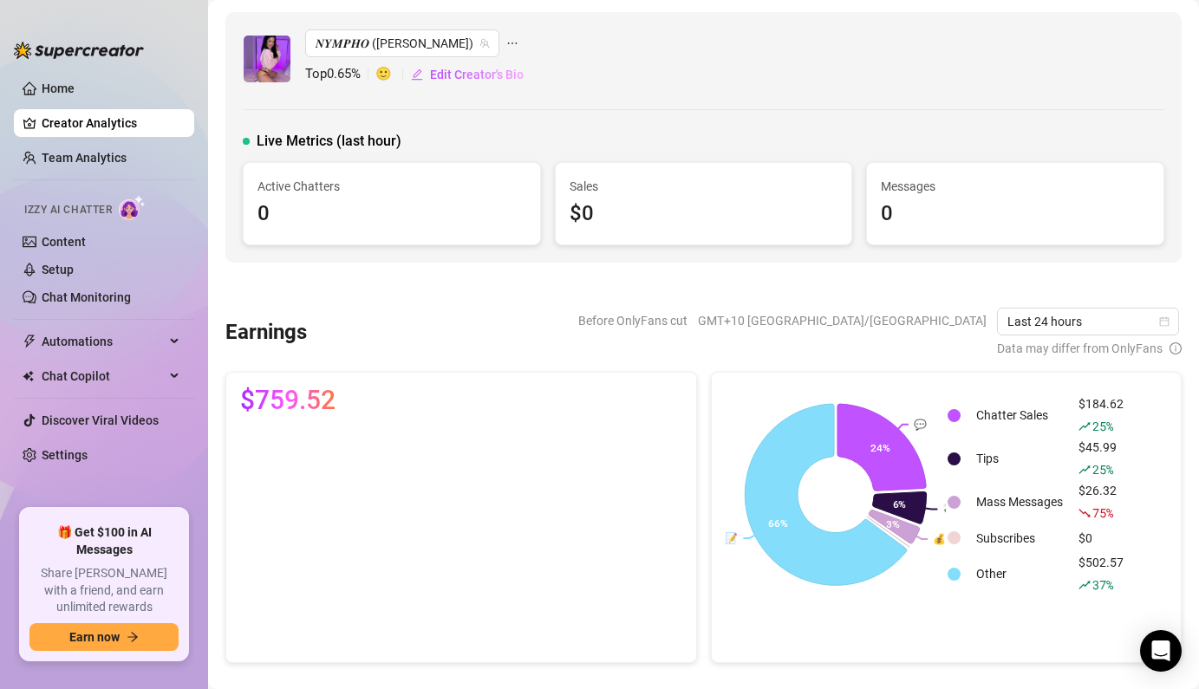
click at [530, 338] on div "Before OnlyFans cut GMT+10 Australia/Brisbane Last 24 hours Data may differ fro…" at bounding box center [751, 333] width 861 height 50
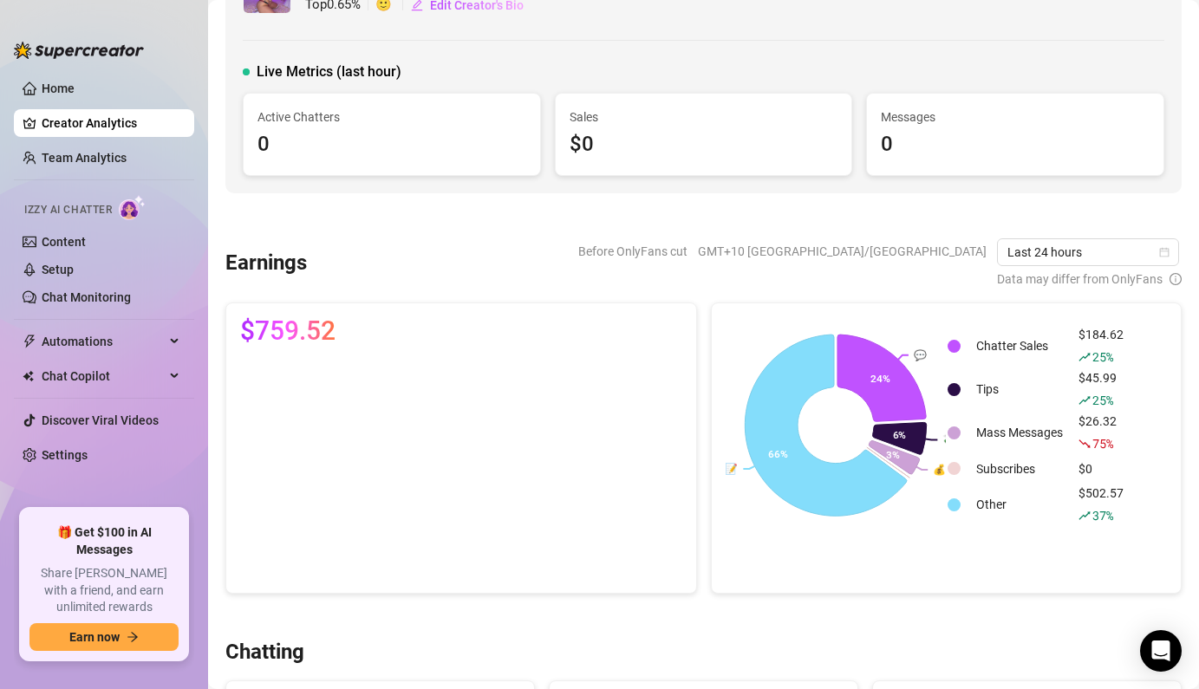
scroll to position [104, 0]
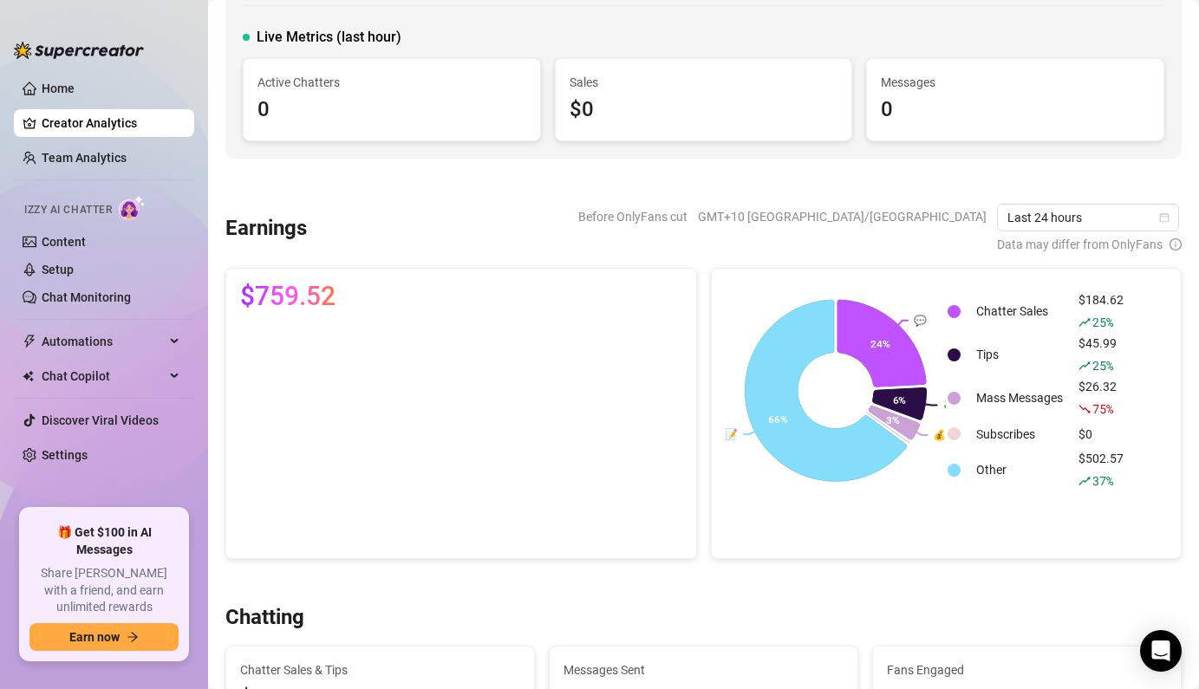
click at [404, 588] on div at bounding box center [703, 581] width 956 height 17
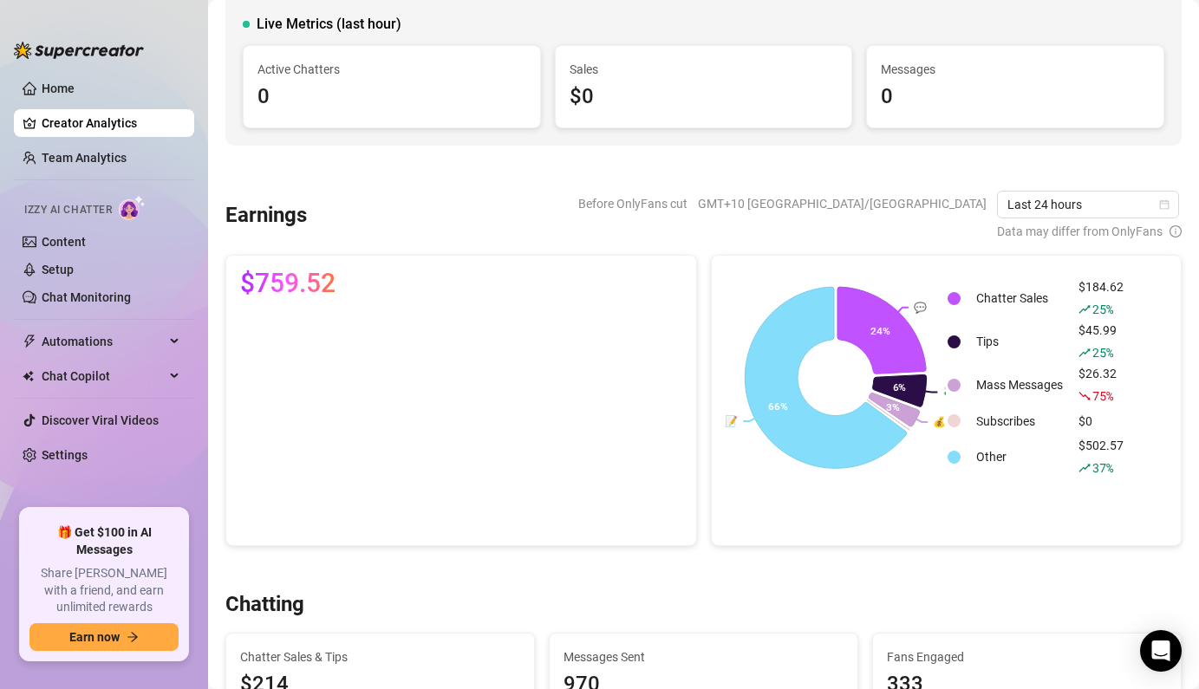
scroll to position [97, 0]
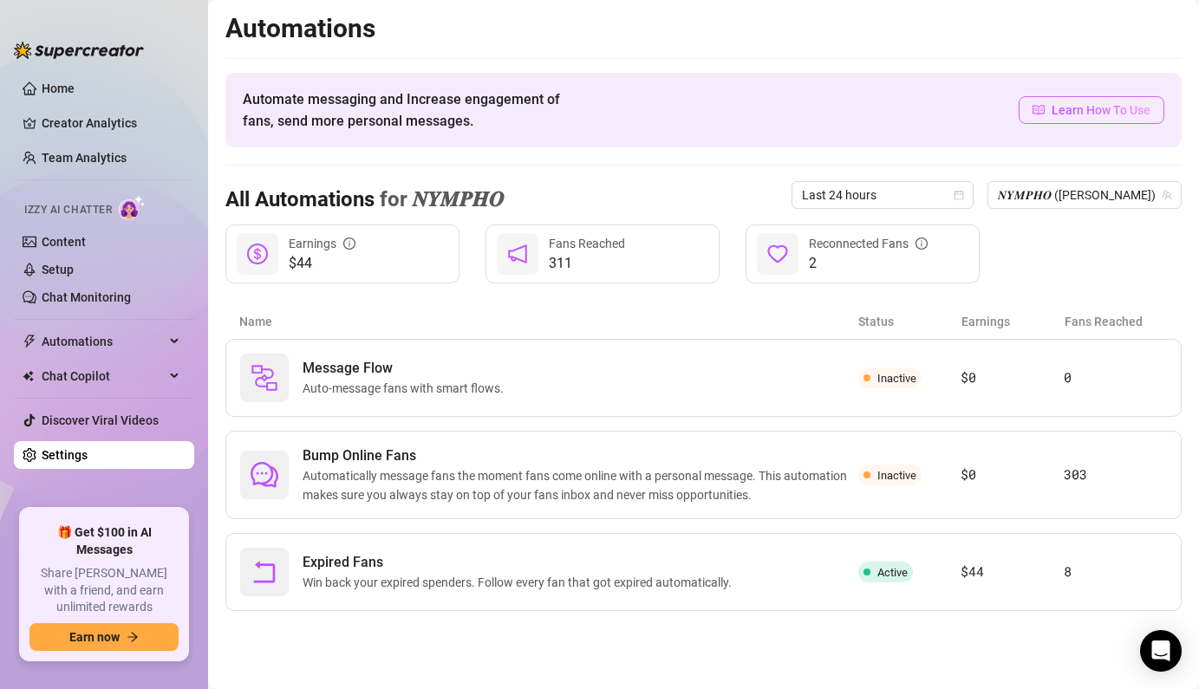
click at [1089, 110] on span "Learn How To Use" at bounding box center [1100, 110] width 99 height 19
click at [347, 656] on main "Automations Automate messaging and Increase engagement of fans, send more perso…" at bounding box center [703, 344] width 991 height 689
click at [411, 576] on span "Win back your expired spenders. Follow every fan that got expired automatically." at bounding box center [520, 582] width 436 height 19
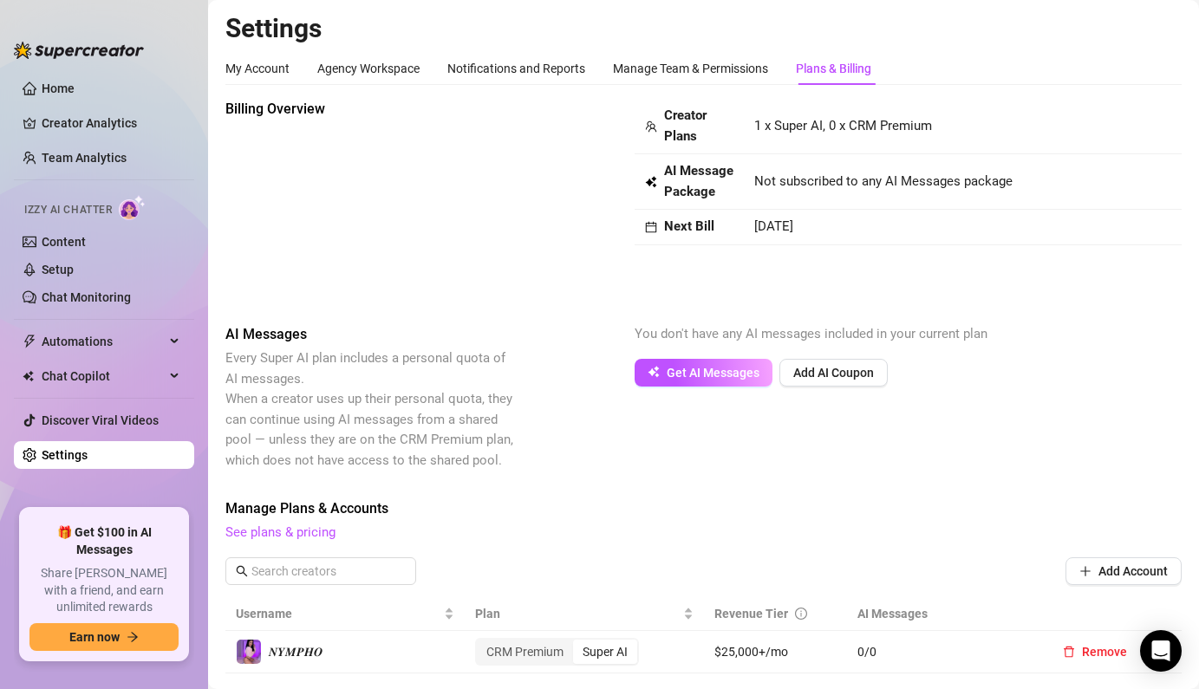
click at [751, 478] on div "Billing Overview Creator Plans 1 x Super AI, 0 x CRM Premium AI Message Package…" at bounding box center [703, 551] width 956 height 904
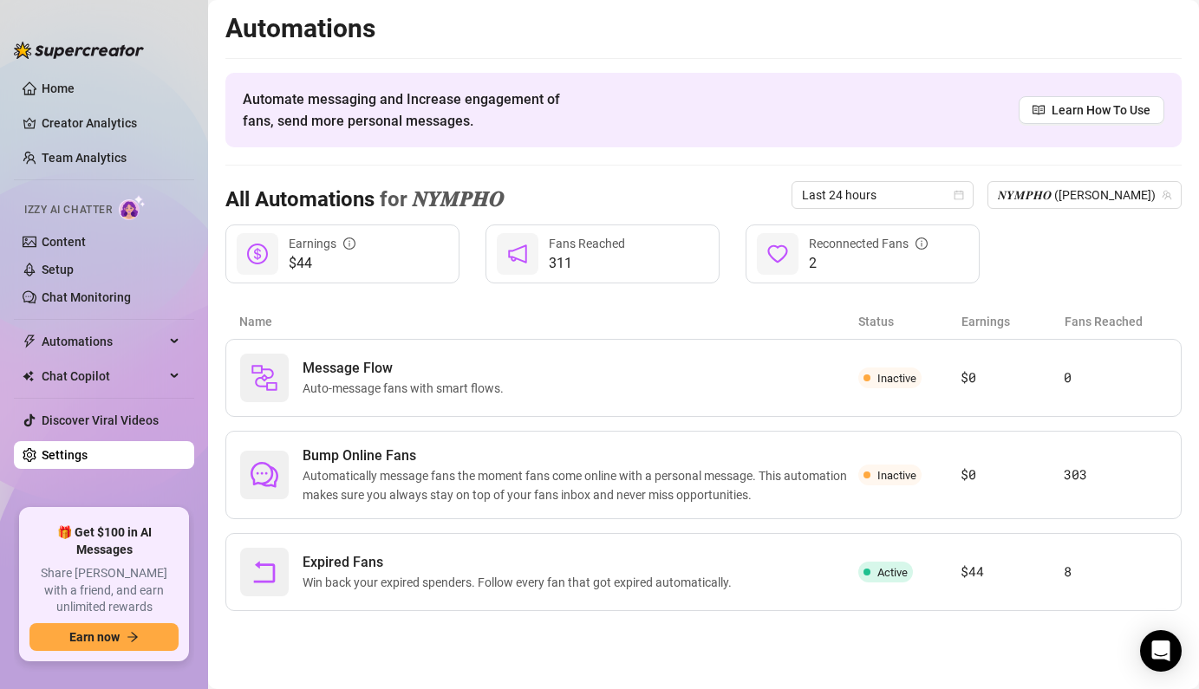
click at [225, 167] on div "All Automations for 𝑵𝒀𝑴𝑷𝑯𝑶 Last 24 hours 𝑵𝒀𝑴𝑷𝑯𝑶 (ellamaddison)" at bounding box center [703, 195] width 956 height 59
